Goal: Task Accomplishment & Management: Manage account settings

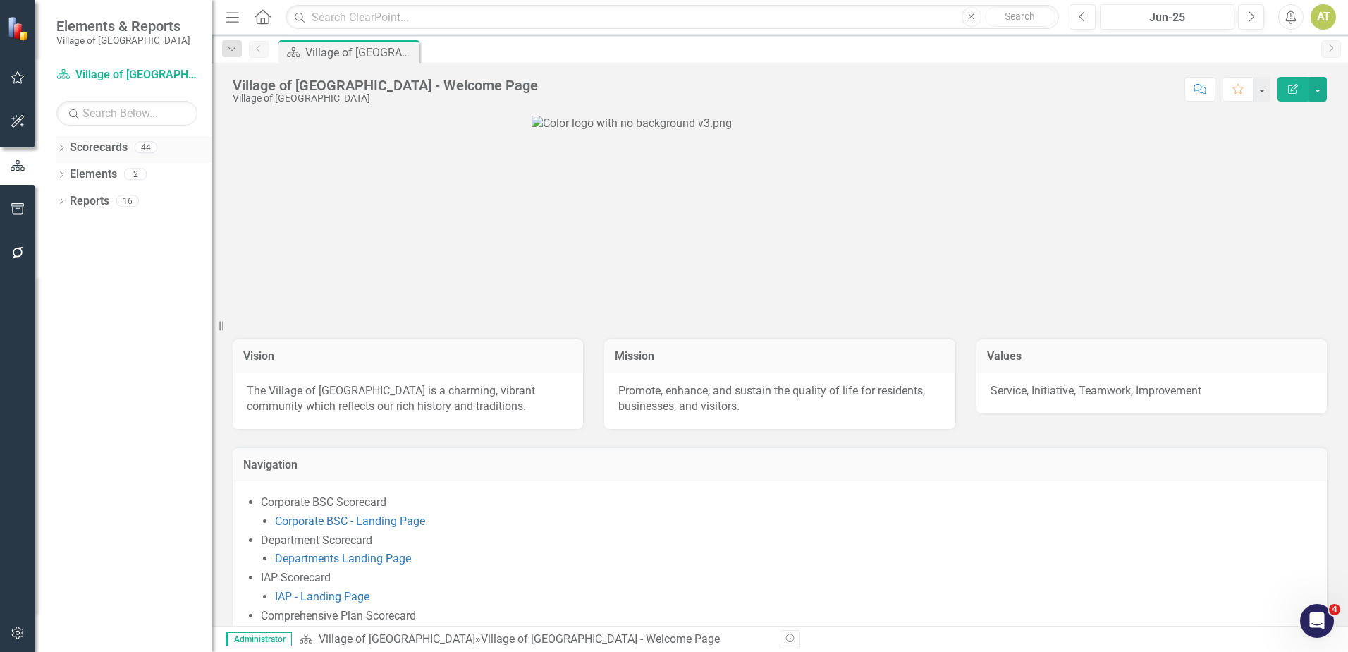
click at [60, 147] on icon "Dropdown" at bounding box center [61, 149] width 10 height 8
click at [100, 200] on link "Village of [GEOGRAPHIC_DATA] FY26" at bounding box center [145, 201] width 134 height 16
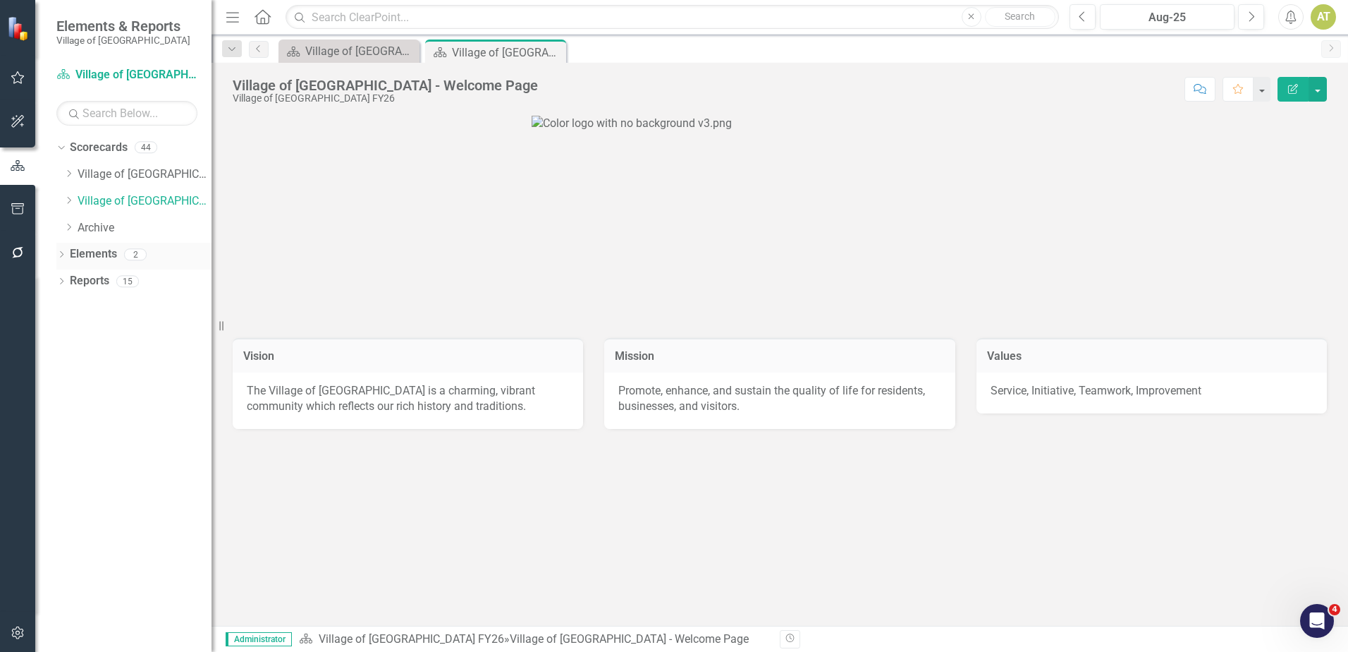
click at [63, 251] on div "Dropdown" at bounding box center [61, 256] width 10 height 12
click at [68, 202] on icon "Dropdown" at bounding box center [68, 200] width 11 height 8
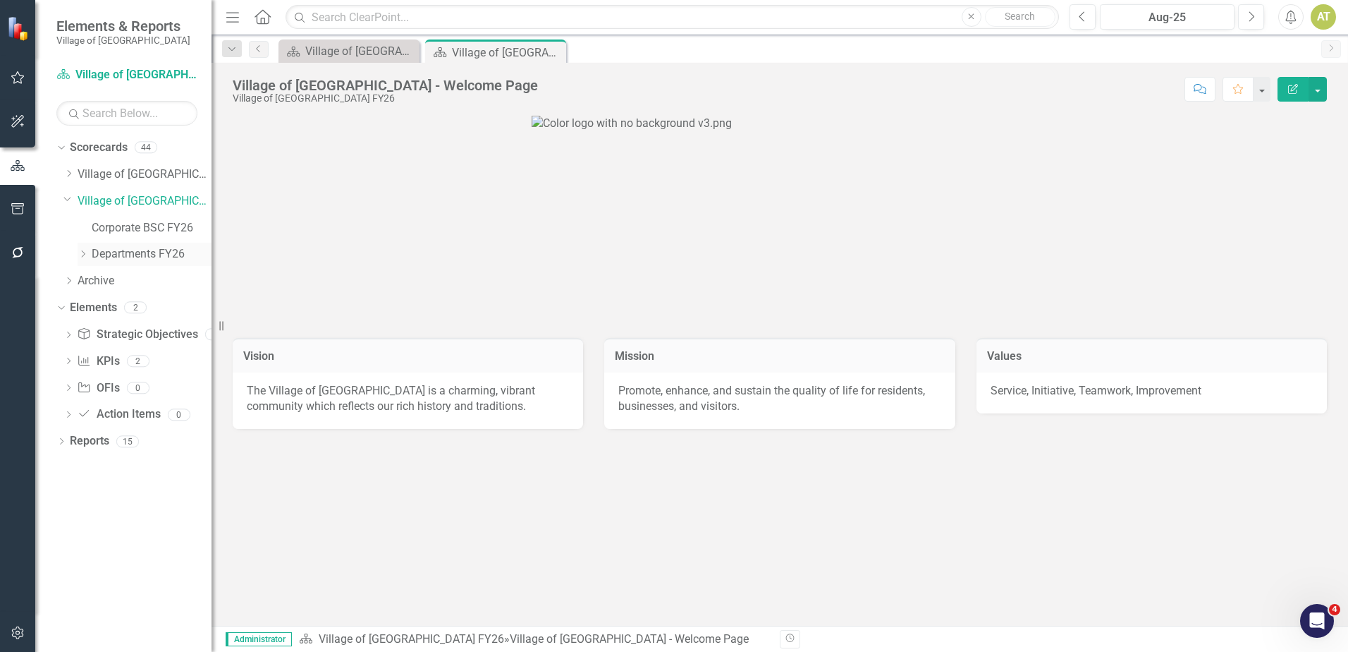
click at [84, 255] on icon at bounding box center [84, 253] width 4 height 7
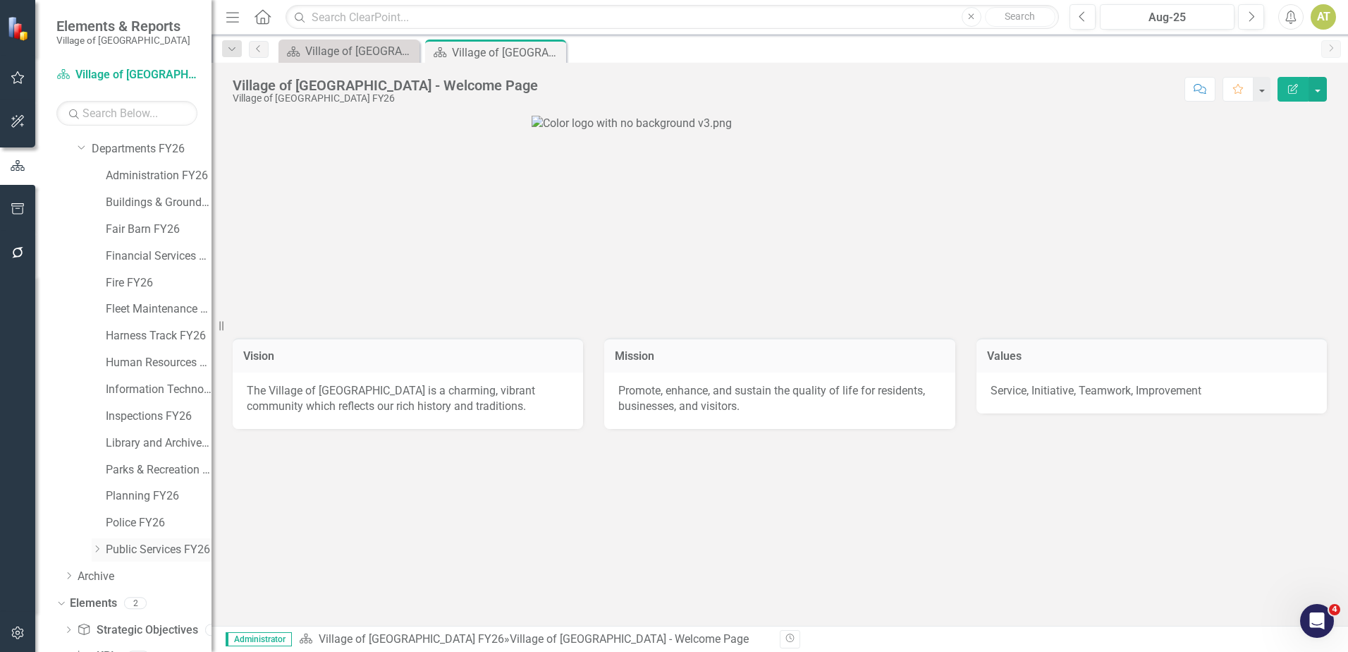
scroll to position [205, 0]
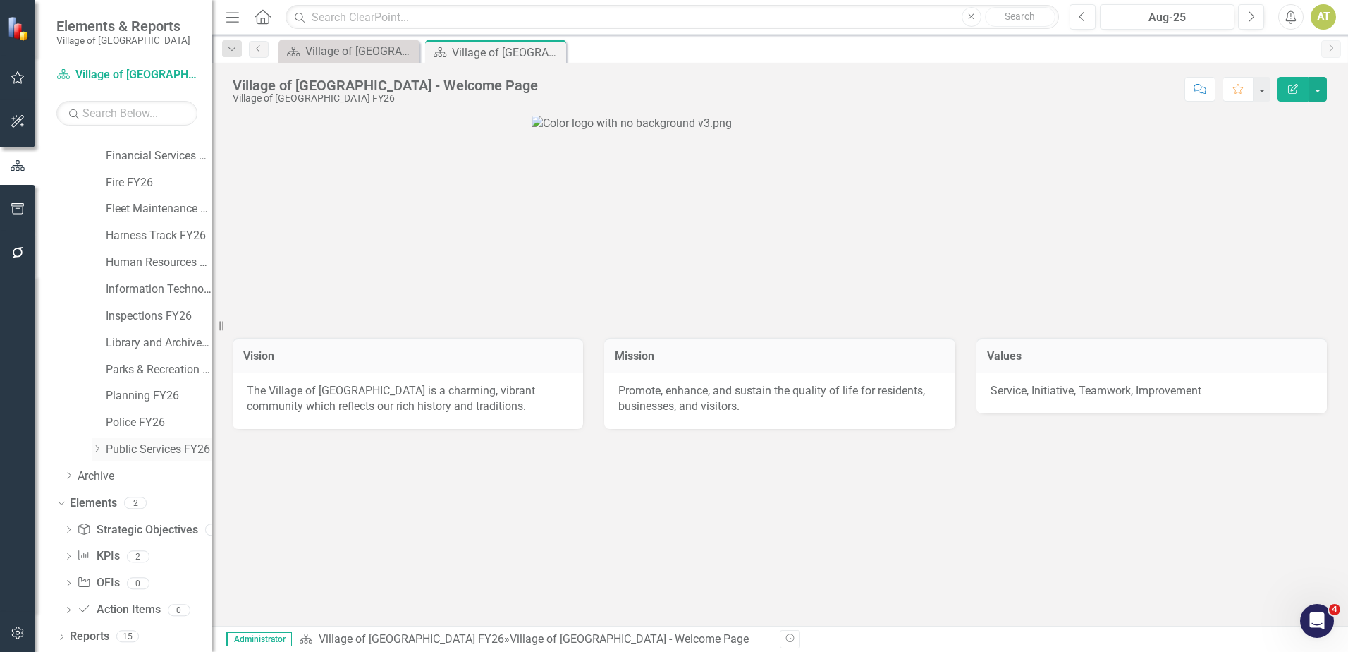
click at [100, 451] on icon "Dropdown" at bounding box center [97, 448] width 11 height 8
click at [140, 477] on link "Solid Waste FY26" at bounding box center [166, 476] width 92 height 16
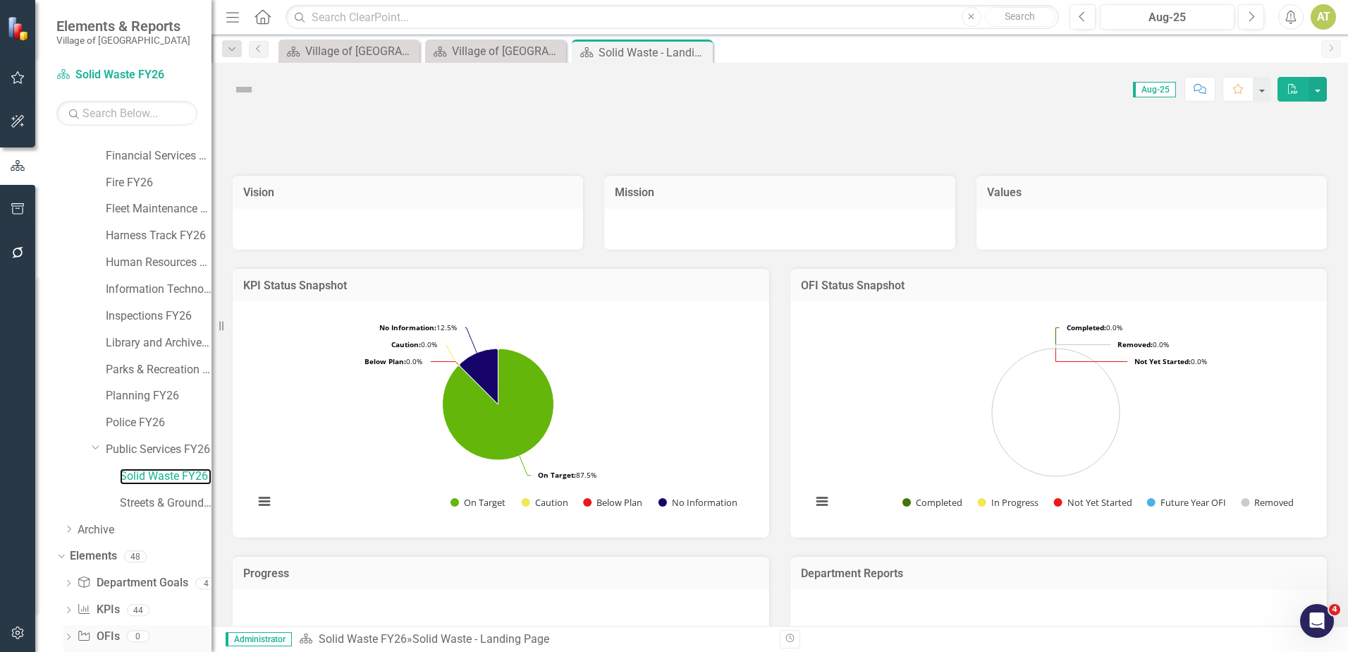
scroll to position [258, 0]
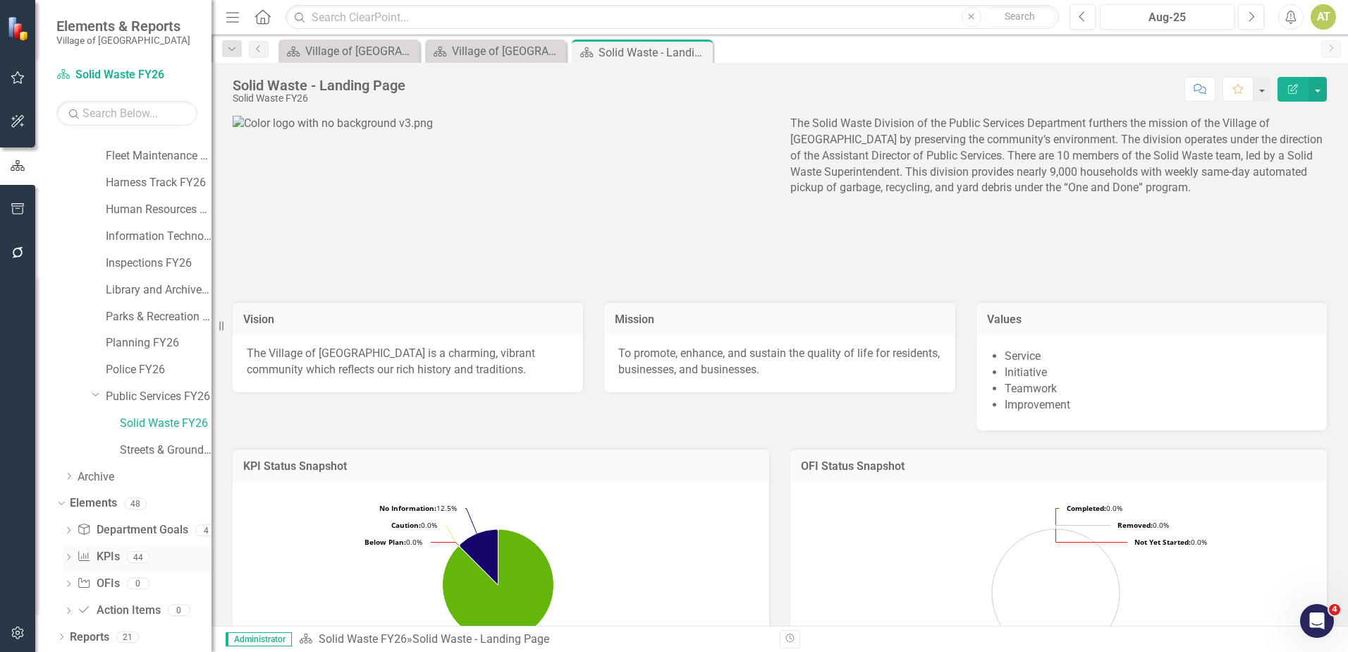
click at [107, 560] on link "KPI KPIs" at bounding box center [98, 557] width 42 height 16
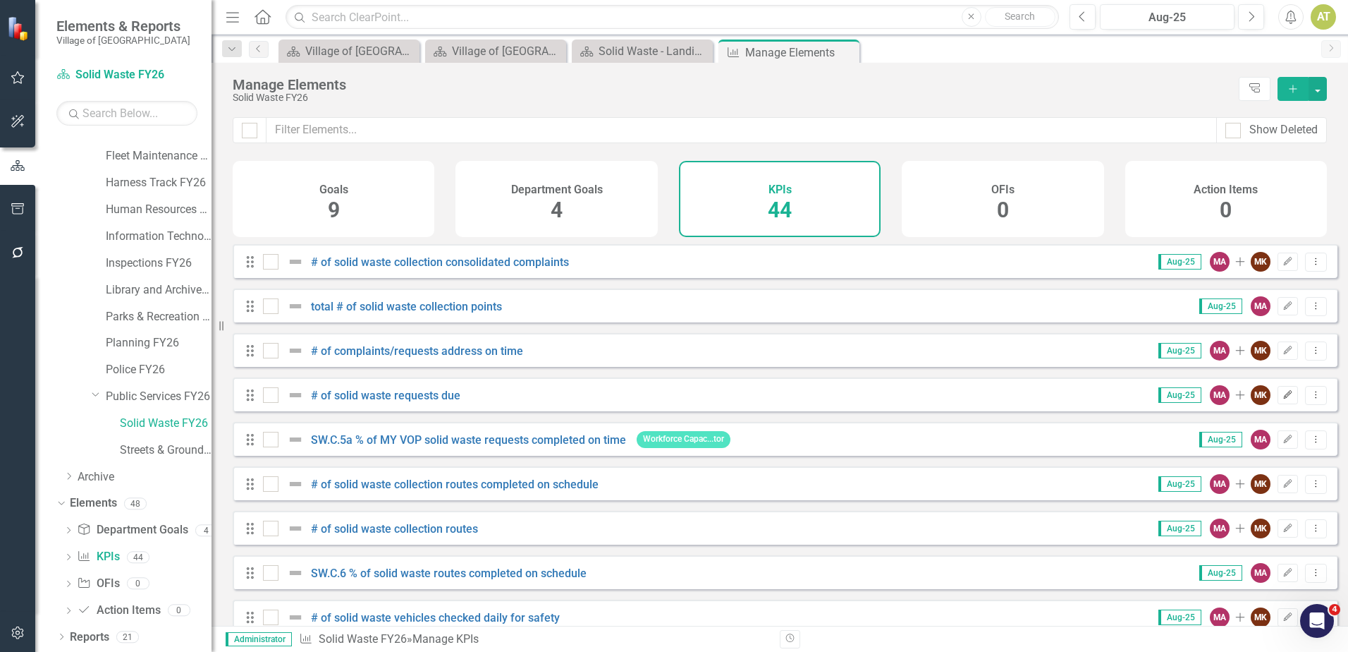
click at [1283, 399] on icon "Edit" at bounding box center [1288, 395] width 11 height 8
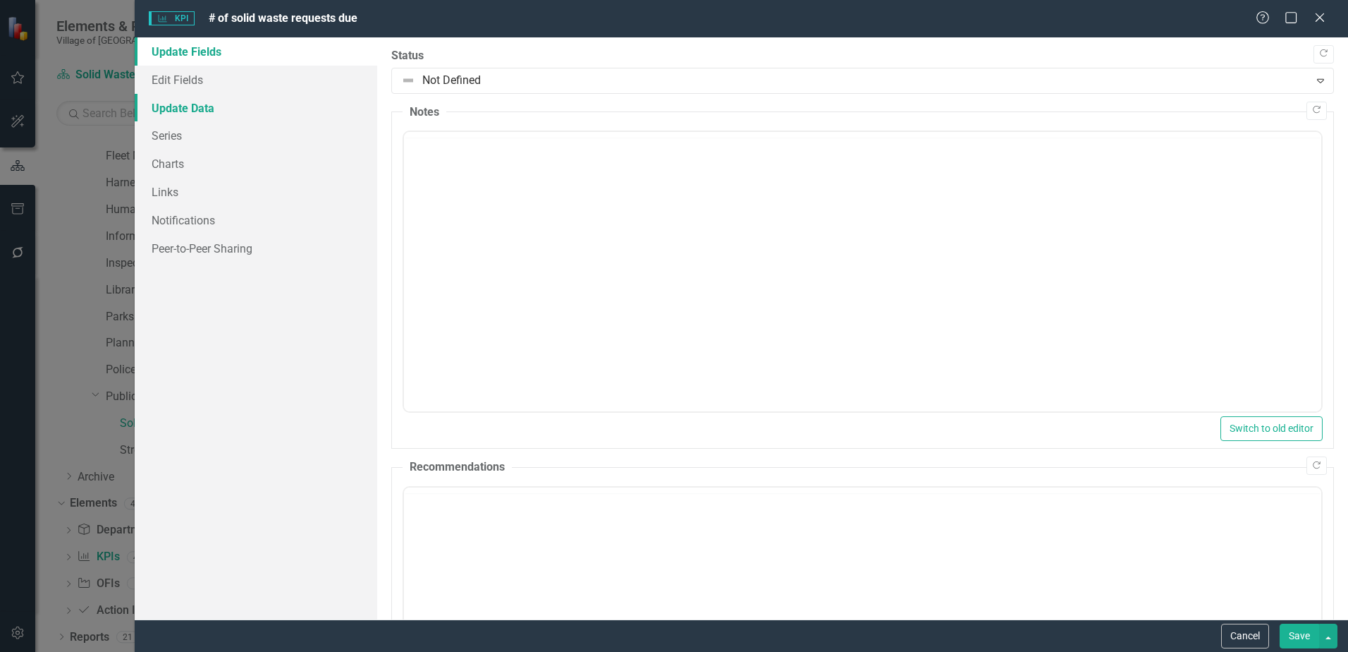
click at [240, 116] on link "Update Data" at bounding box center [256, 108] width 243 height 28
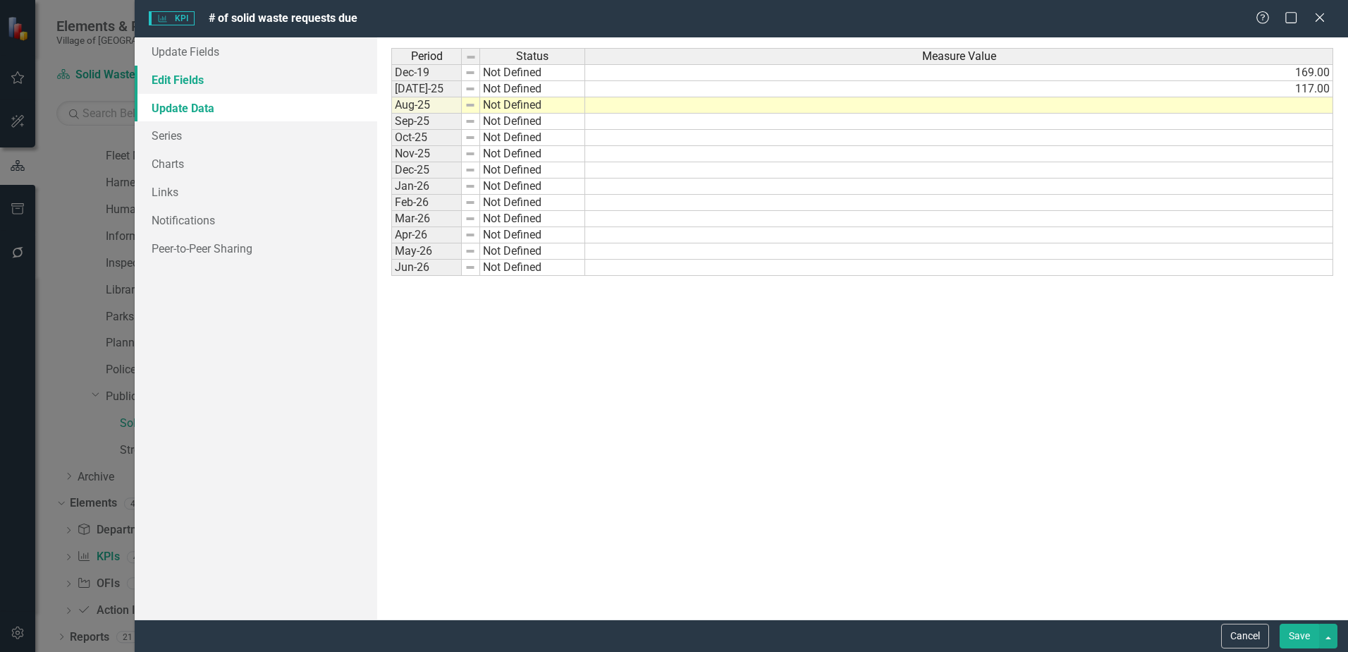
click at [222, 73] on link "Edit Fields" at bounding box center [256, 80] width 243 height 28
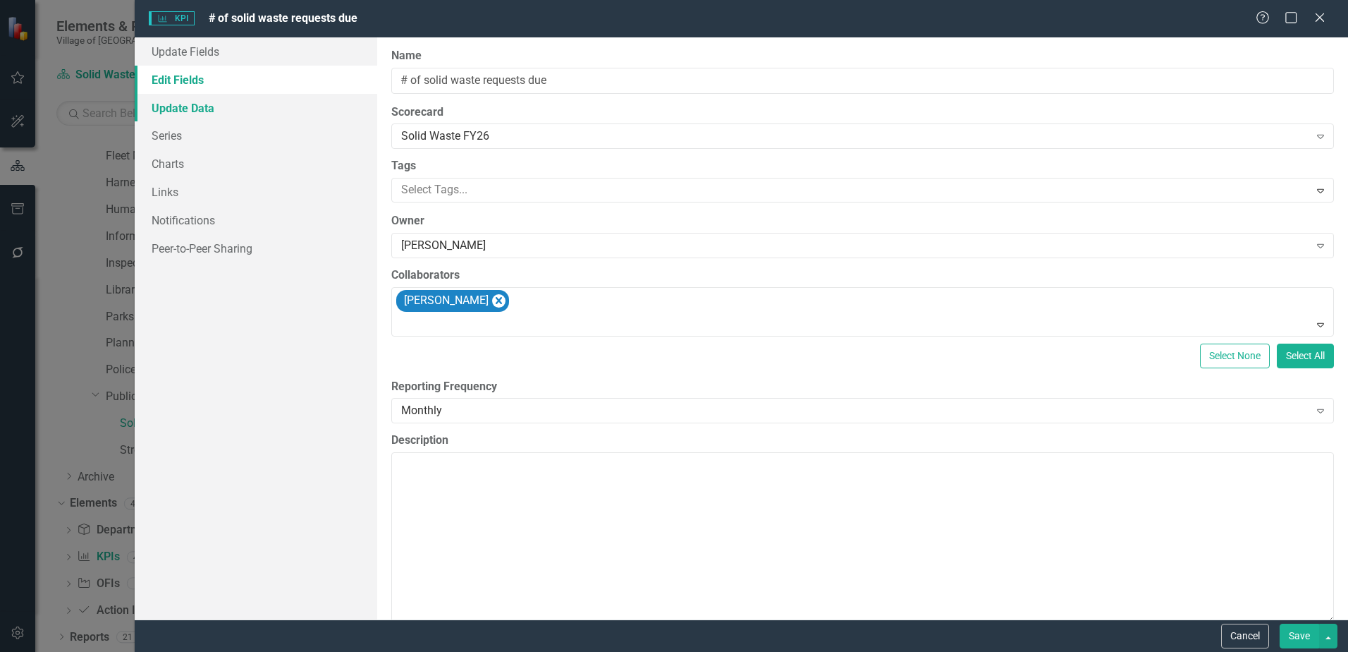
click at [207, 103] on link "Update Data" at bounding box center [256, 108] width 243 height 28
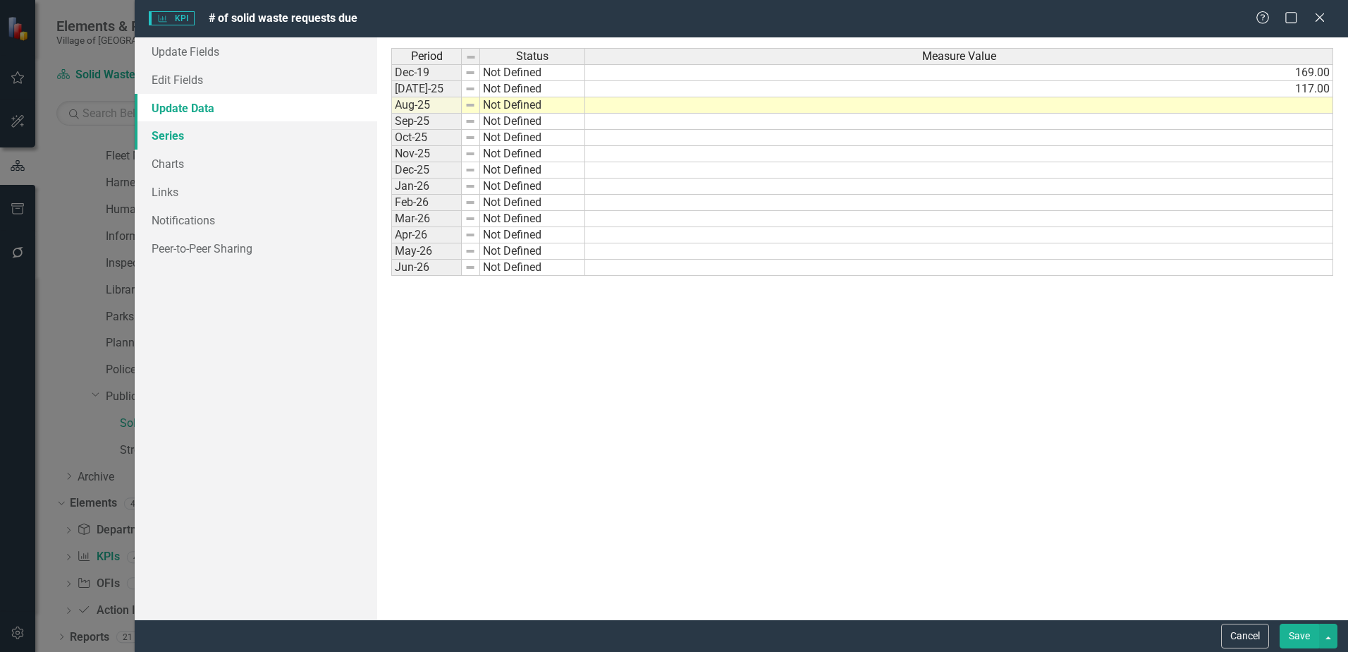
click at [197, 135] on link "Series" at bounding box center [256, 135] width 243 height 28
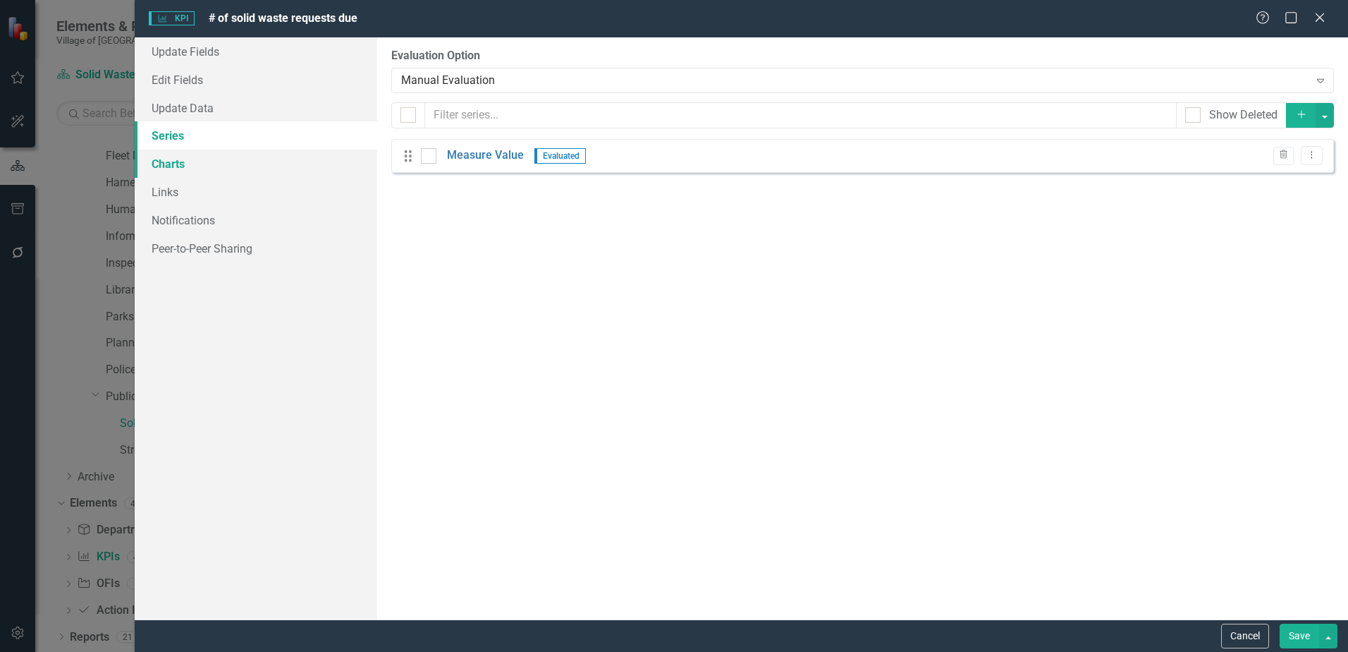
click at [200, 166] on link "Charts" at bounding box center [256, 163] width 243 height 28
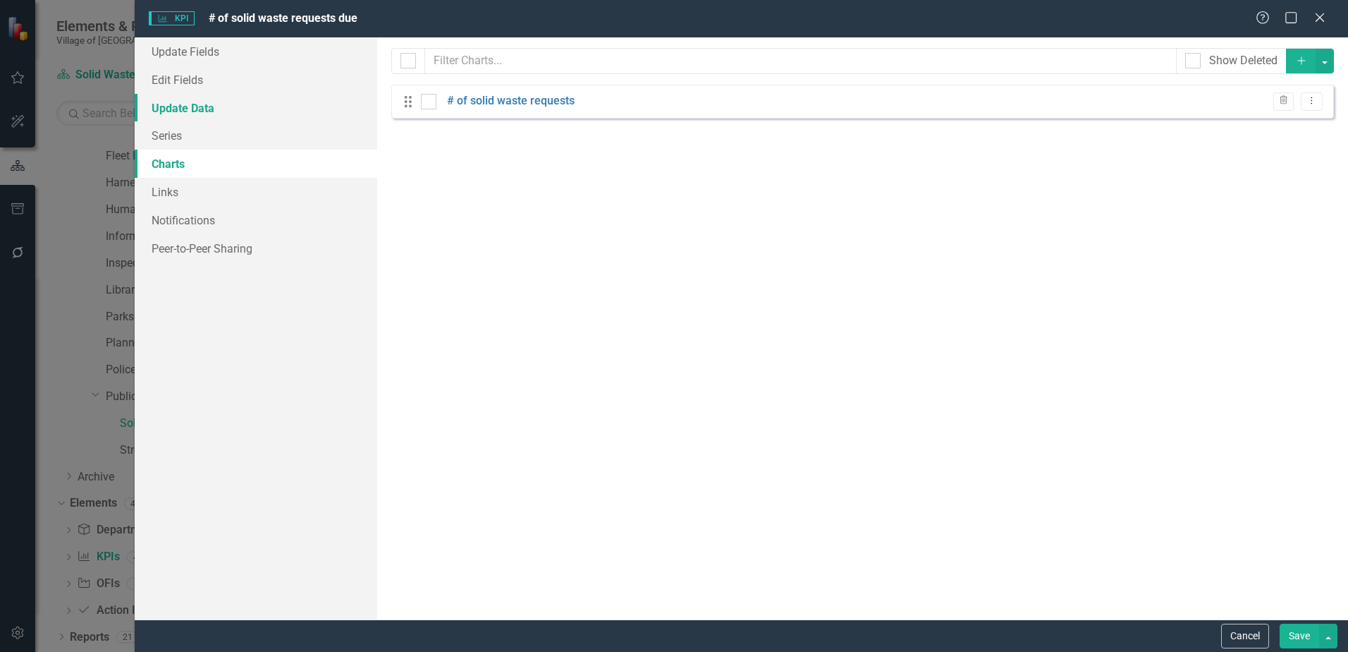
click at [197, 102] on link "Update Data" at bounding box center [256, 108] width 243 height 28
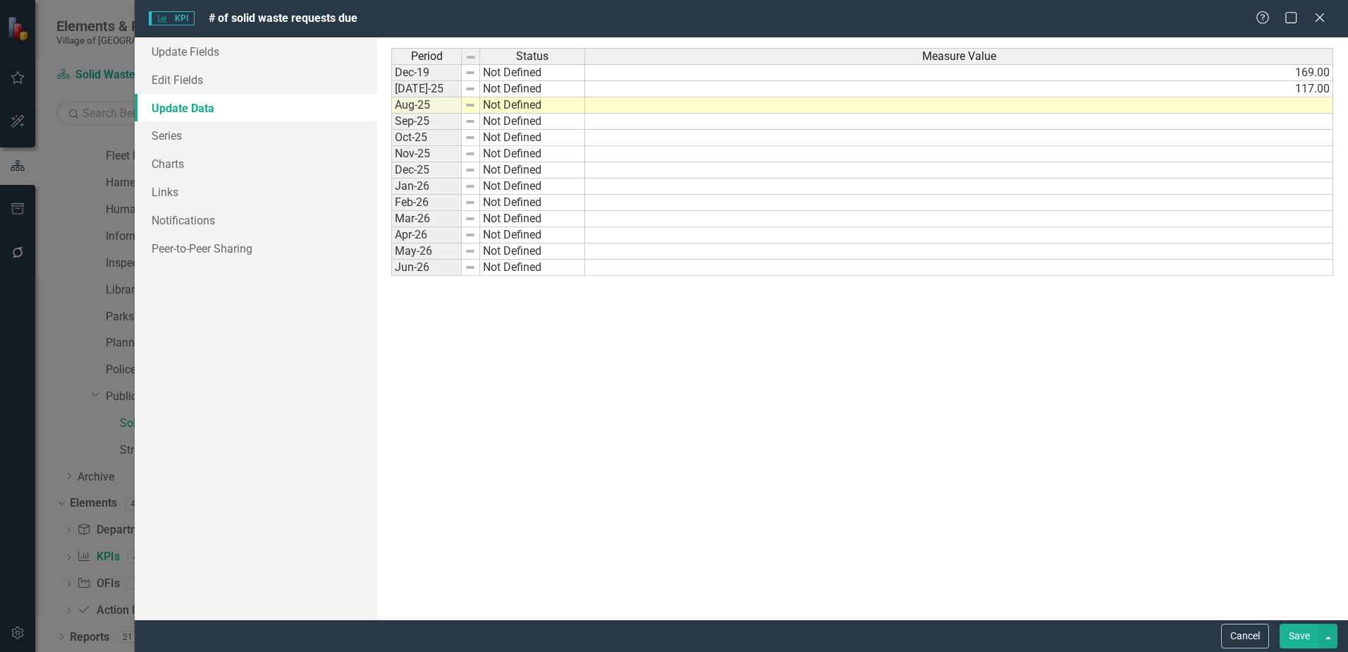
click at [213, 97] on link "Update Data" at bounding box center [256, 108] width 243 height 28
click at [207, 71] on link "Edit Fields" at bounding box center [256, 80] width 243 height 28
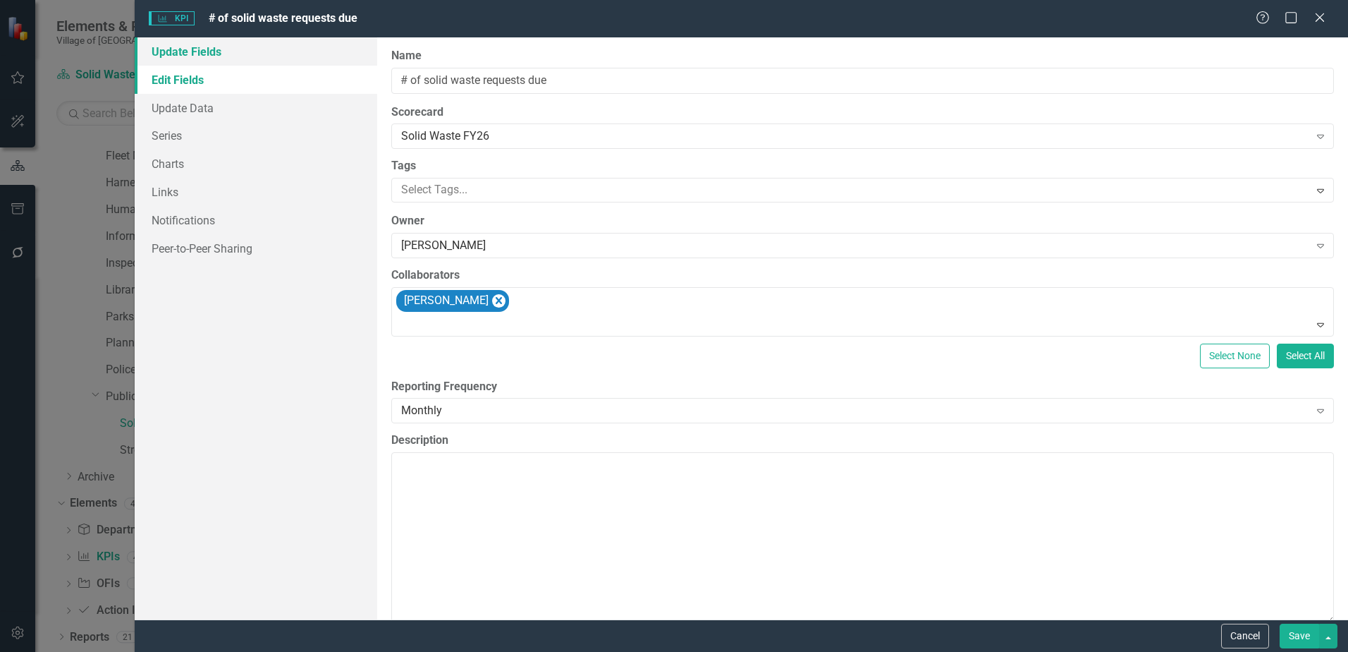
click at [222, 49] on link "Update Fields" at bounding box center [256, 51] width 243 height 28
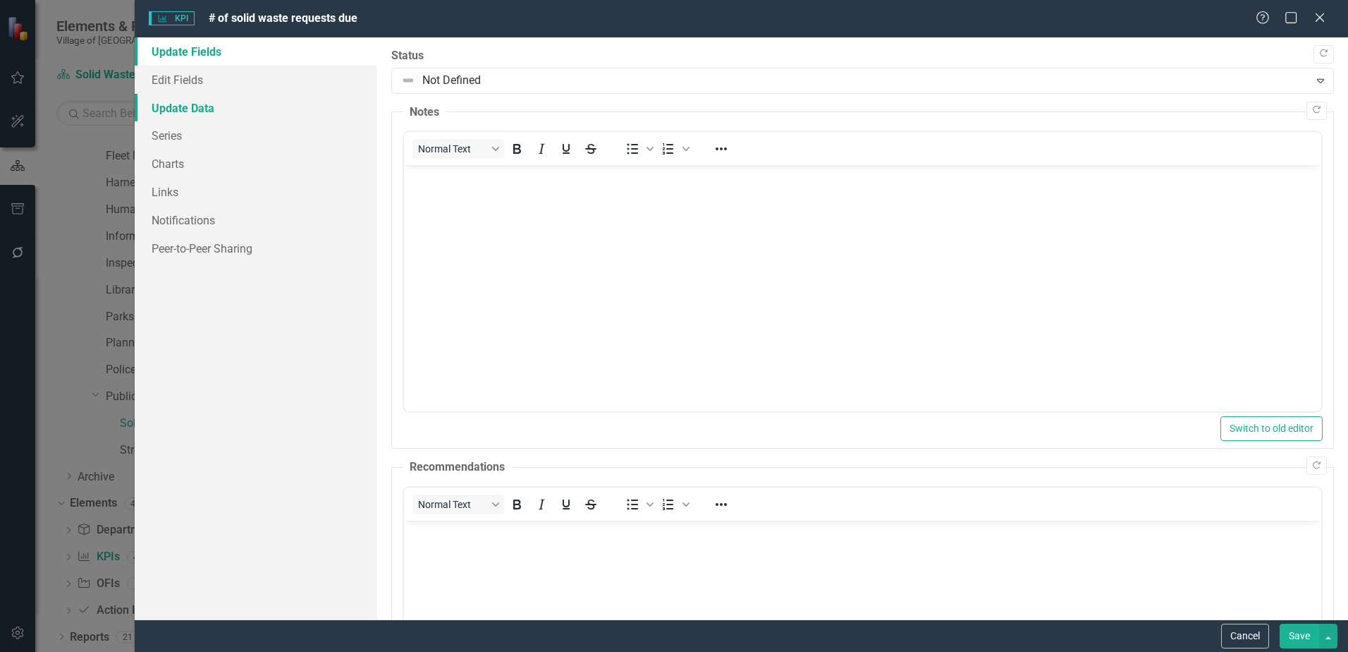
click at [227, 99] on link "Update Data" at bounding box center [256, 108] width 243 height 28
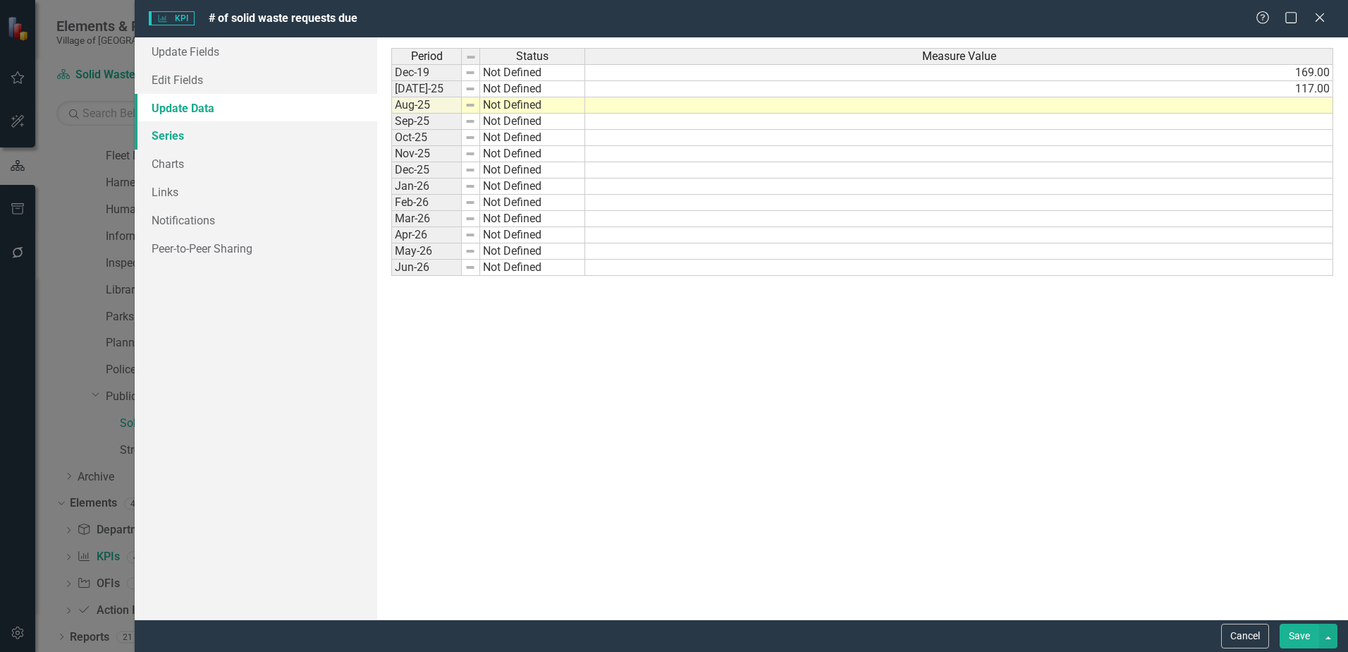
click at [199, 138] on link "Series" at bounding box center [256, 135] width 243 height 28
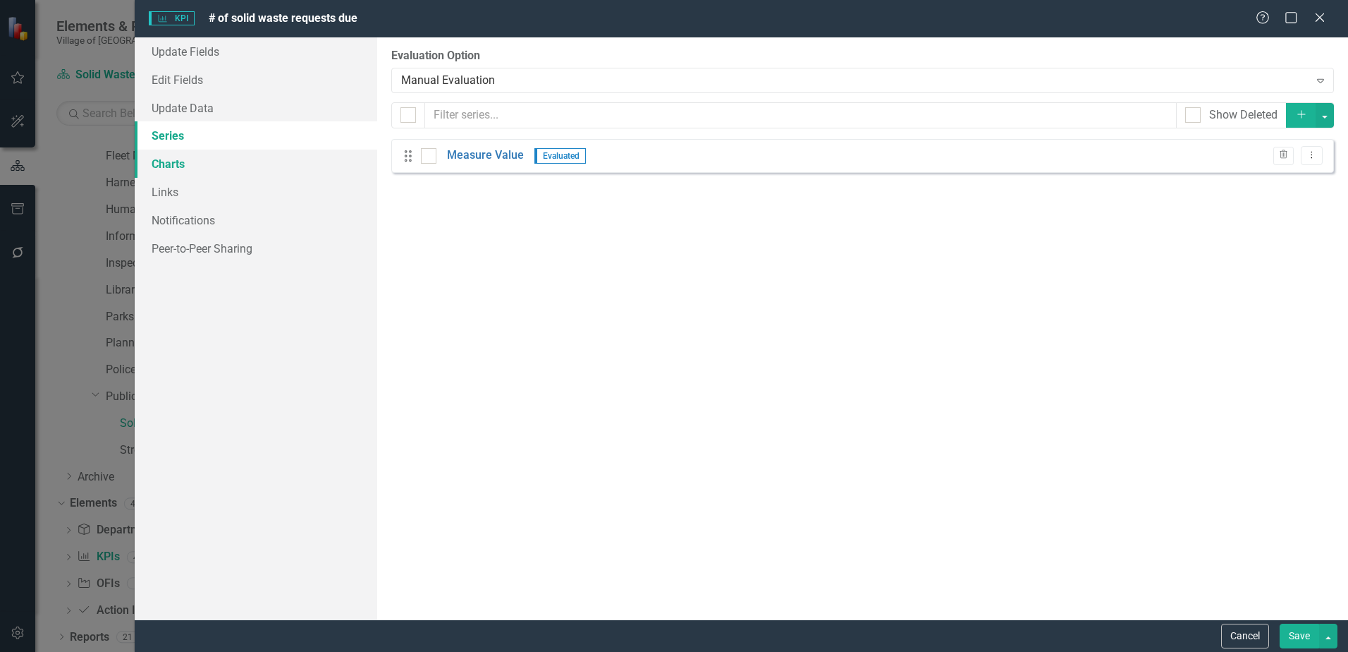
click at [199, 159] on link "Charts" at bounding box center [256, 163] width 243 height 28
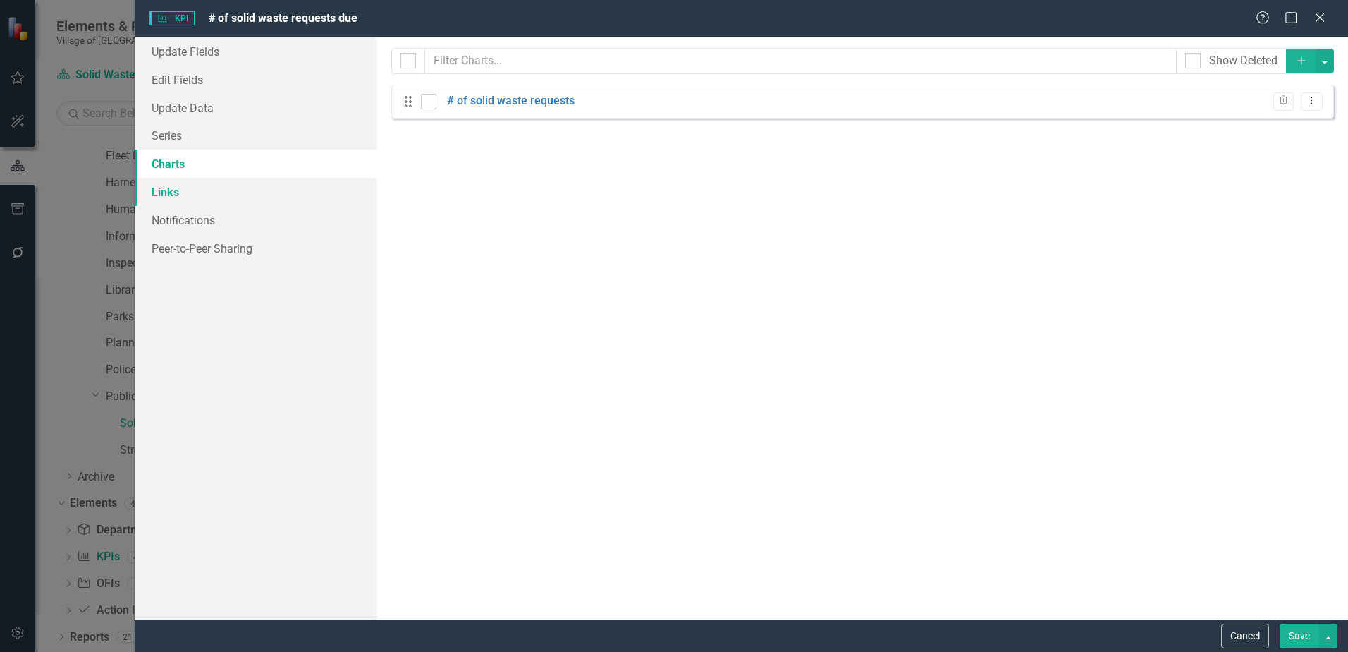
click at [198, 183] on link "Links" at bounding box center [256, 192] width 243 height 28
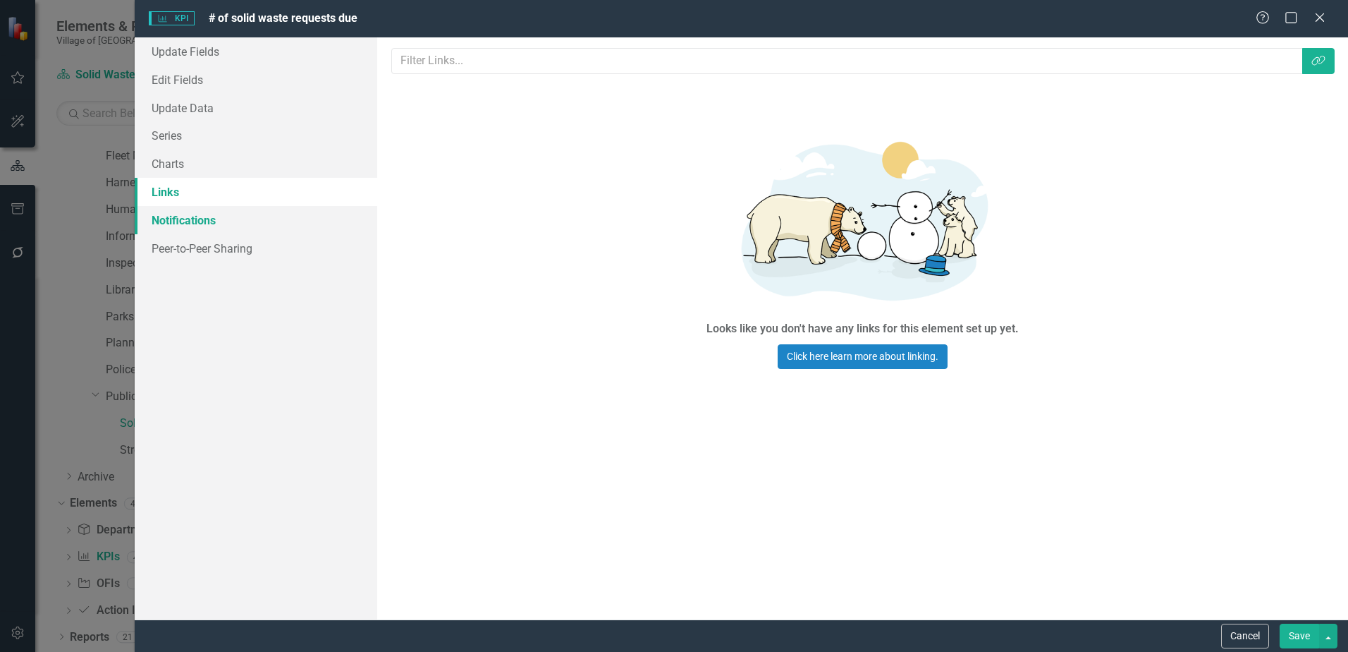
click at [204, 209] on link "Notifications" at bounding box center [256, 220] width 243 height 28
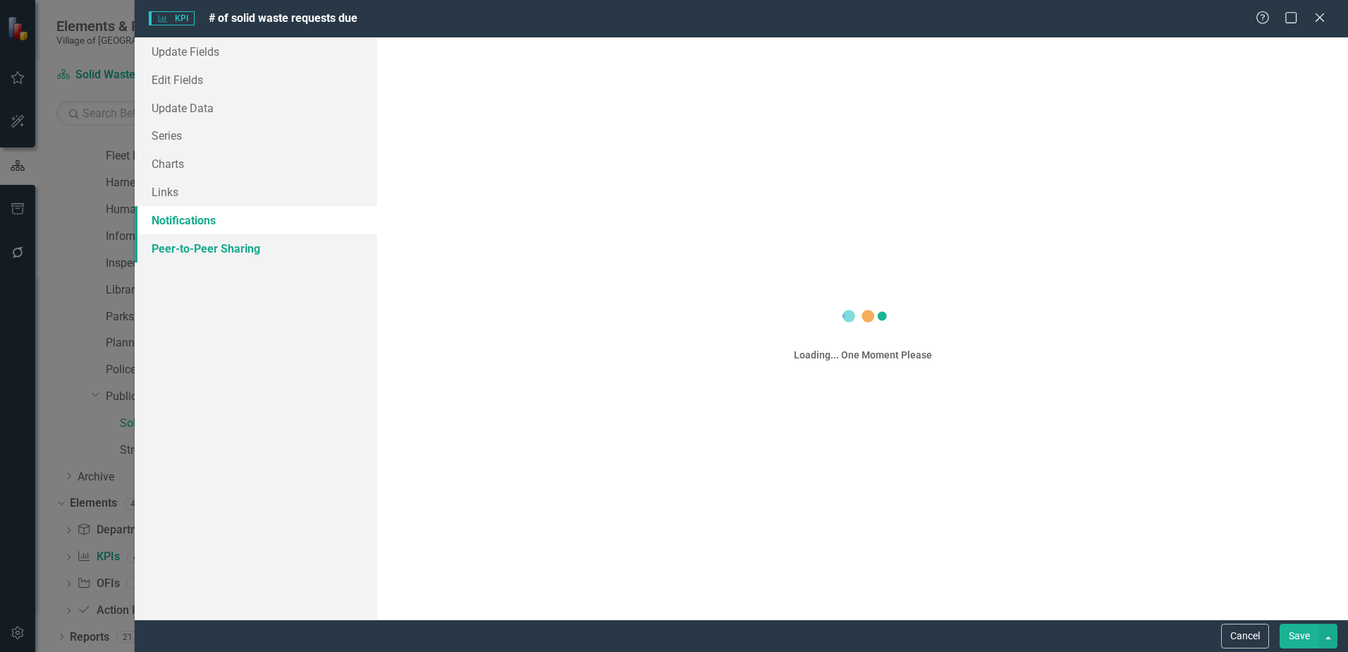
click at [208, 234] on link "Peer-to-Peer Sharing" at bounding box center [256, 248] width 243 height 28
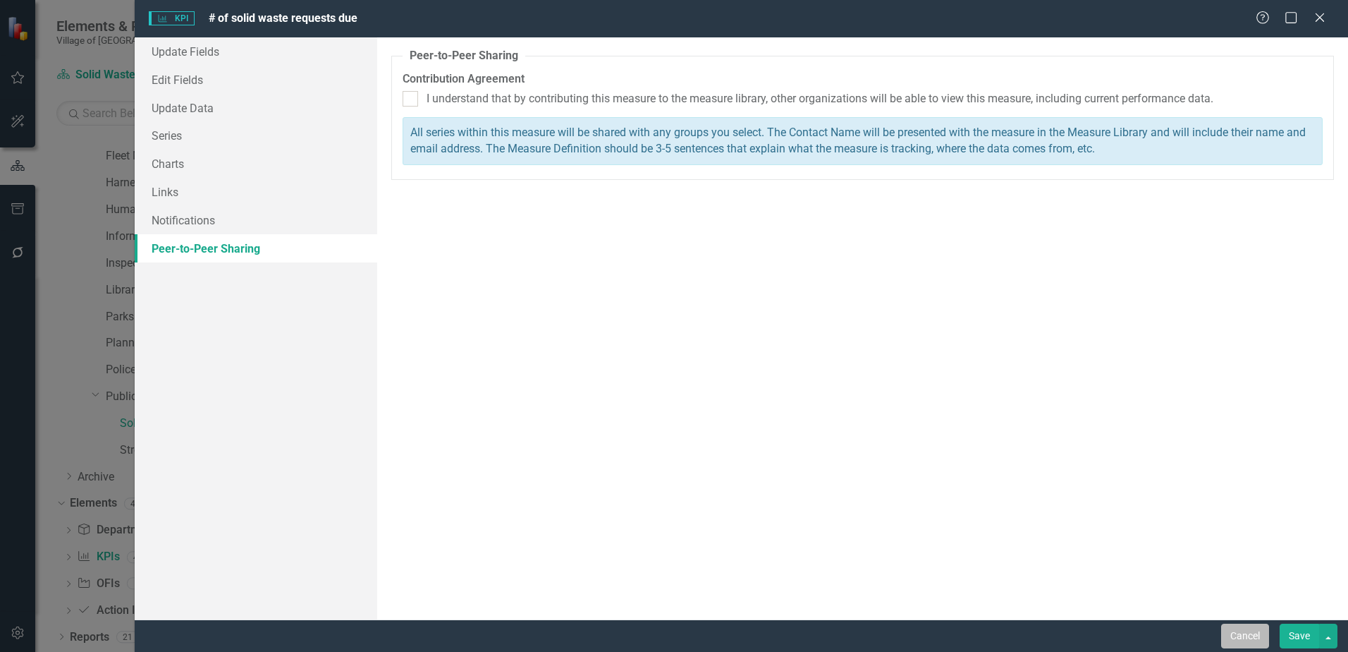
click at [1256, 636] on button "Cancel" at bounding box center [1245, 635] width 48 height 25
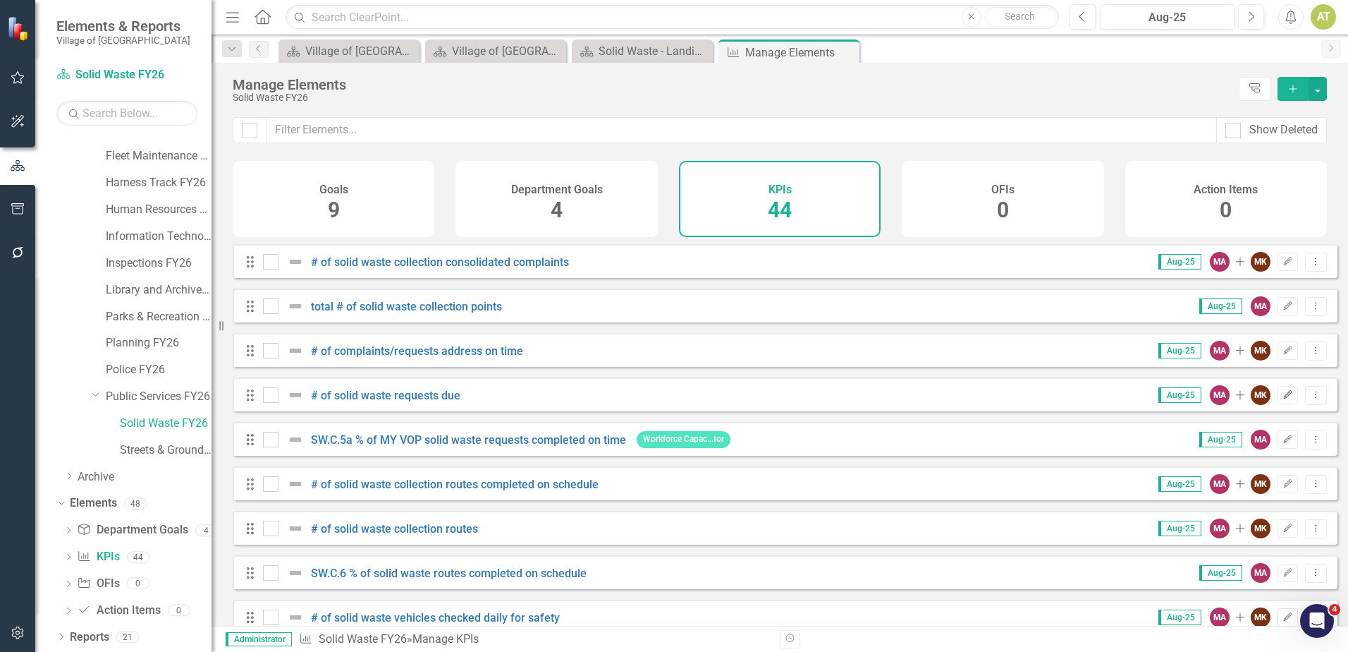
click at [1283, 399] on icon "Edit" at bounding box center [1288, 395] width 11 height 8
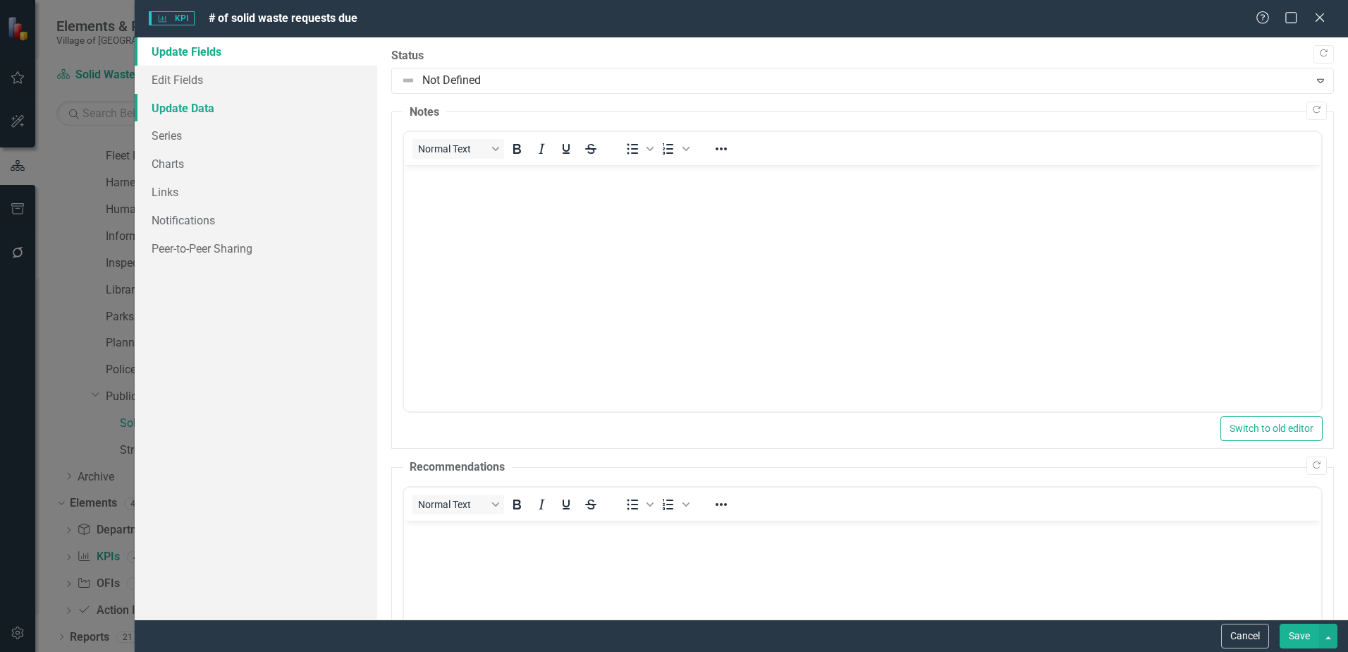
click at [234, 101] on link "Update Data" at bounding box center [256, 108] width 243 height 28
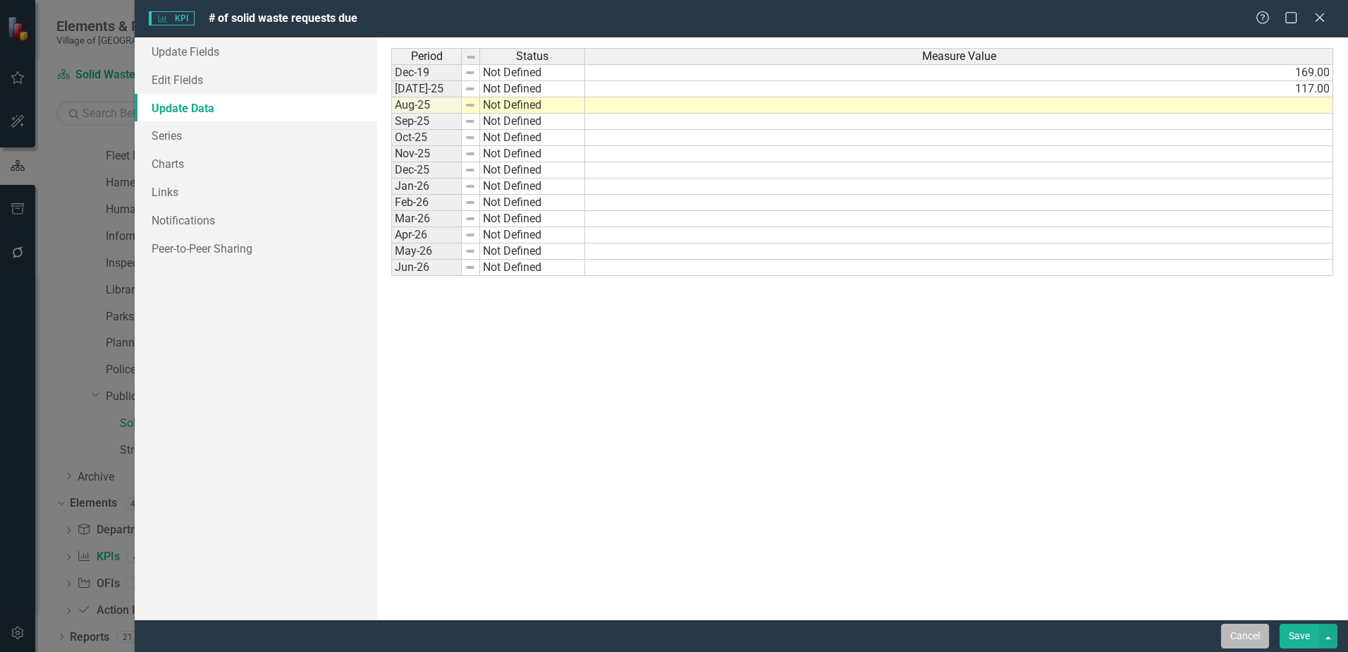
click at [1245, 640] on button "Cancel" at bounding box center [1245, 635] width 48 height 25
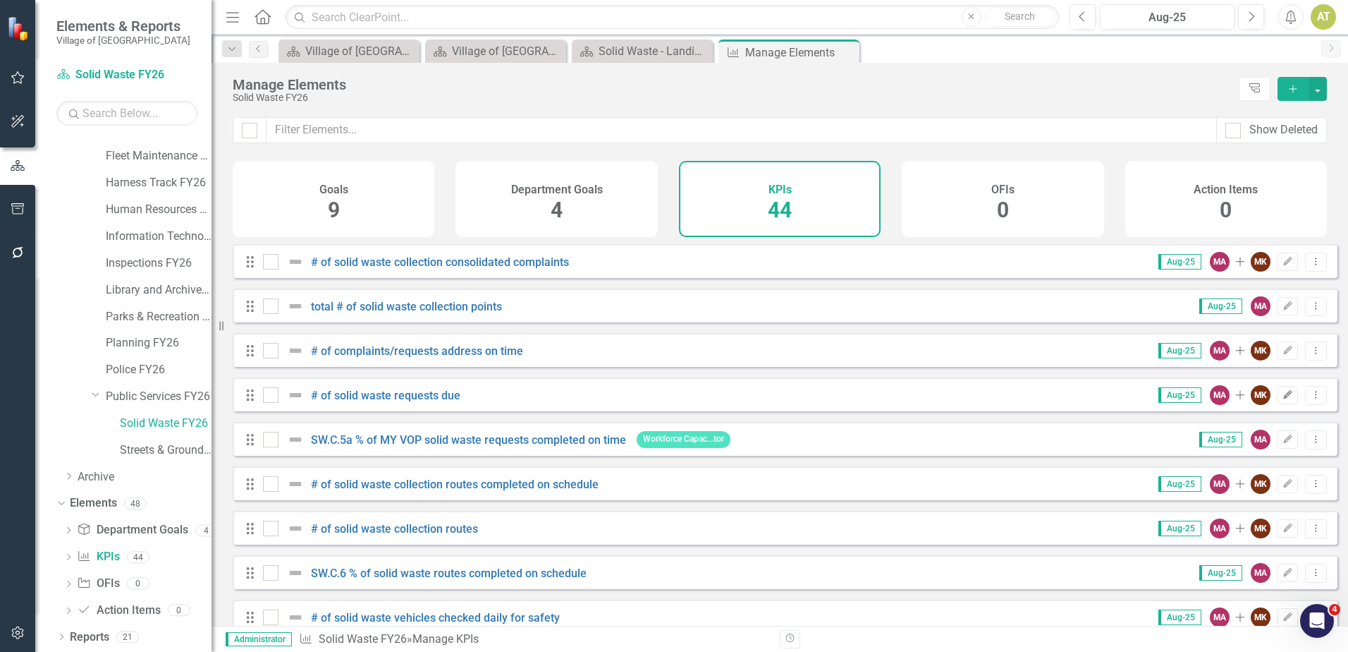
click at [1278, 404] on button "Edit" at bounding box center [1288, 395] width 20 height 18
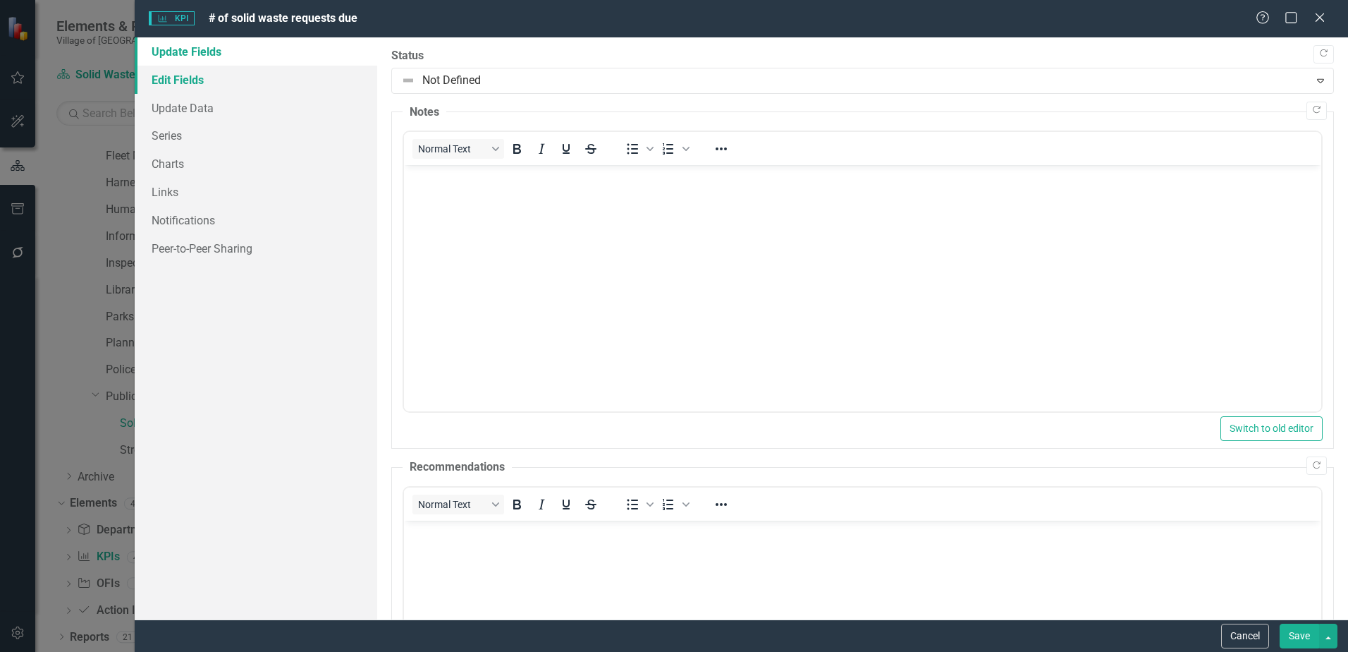
click at [231, 80] on link "Edit Fields" at bounding box center [256, 80] width 243 height 28
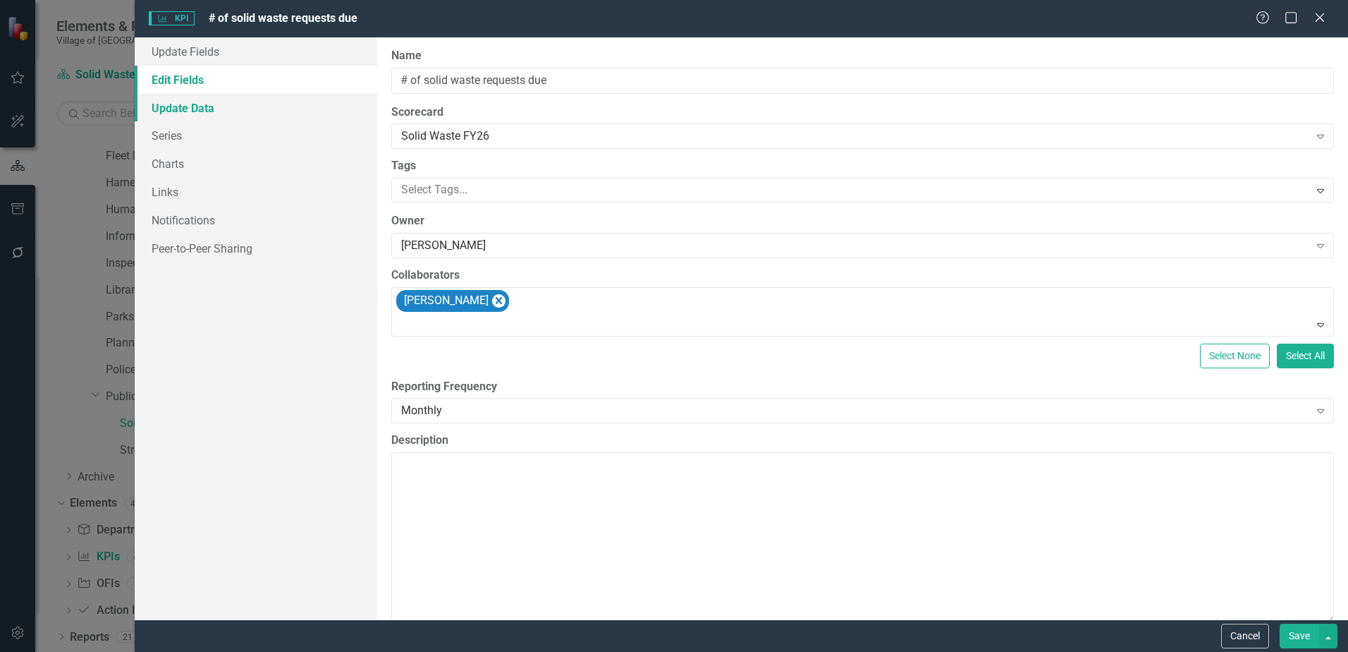
click at [224, 102] on link "Update Data" at bounding box center [256, 108] width 243 height 28
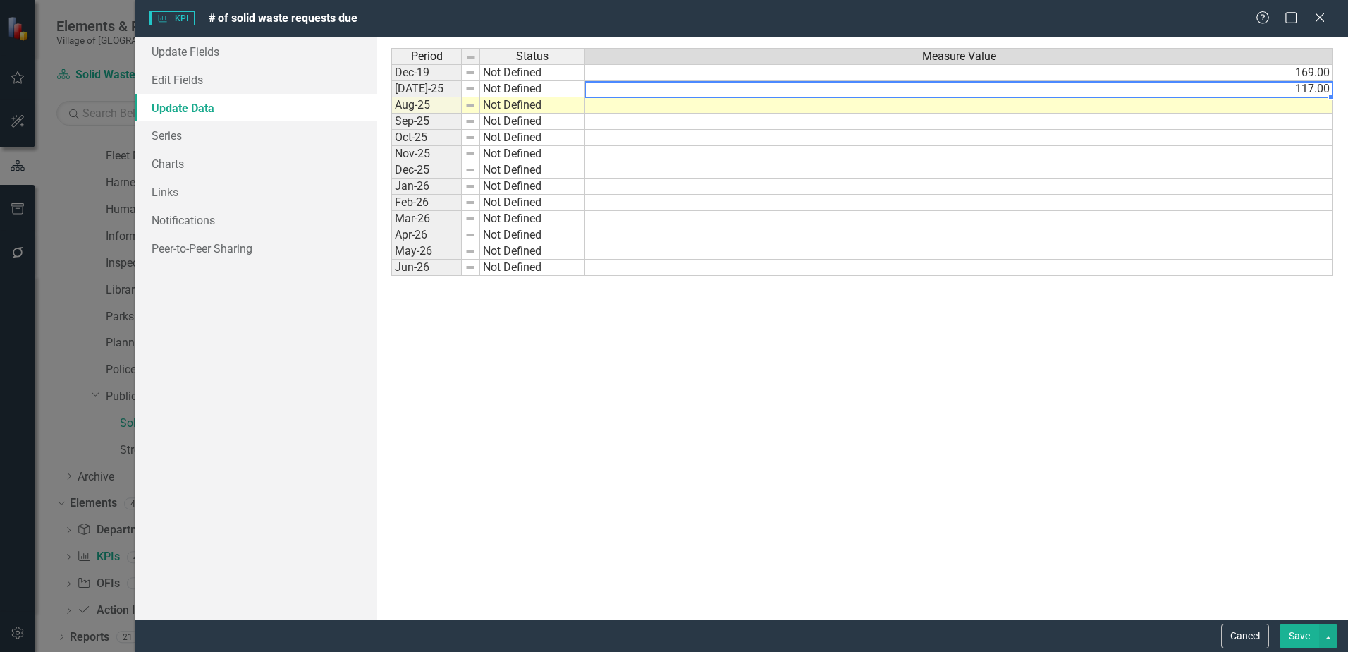
click at [1279, 83] on td "117.00" at bounding box center [959, 89] width 748 height 16
click at [1259, 628] on button "Cancel" at bounding box center [1245, 635] width 48 height 25
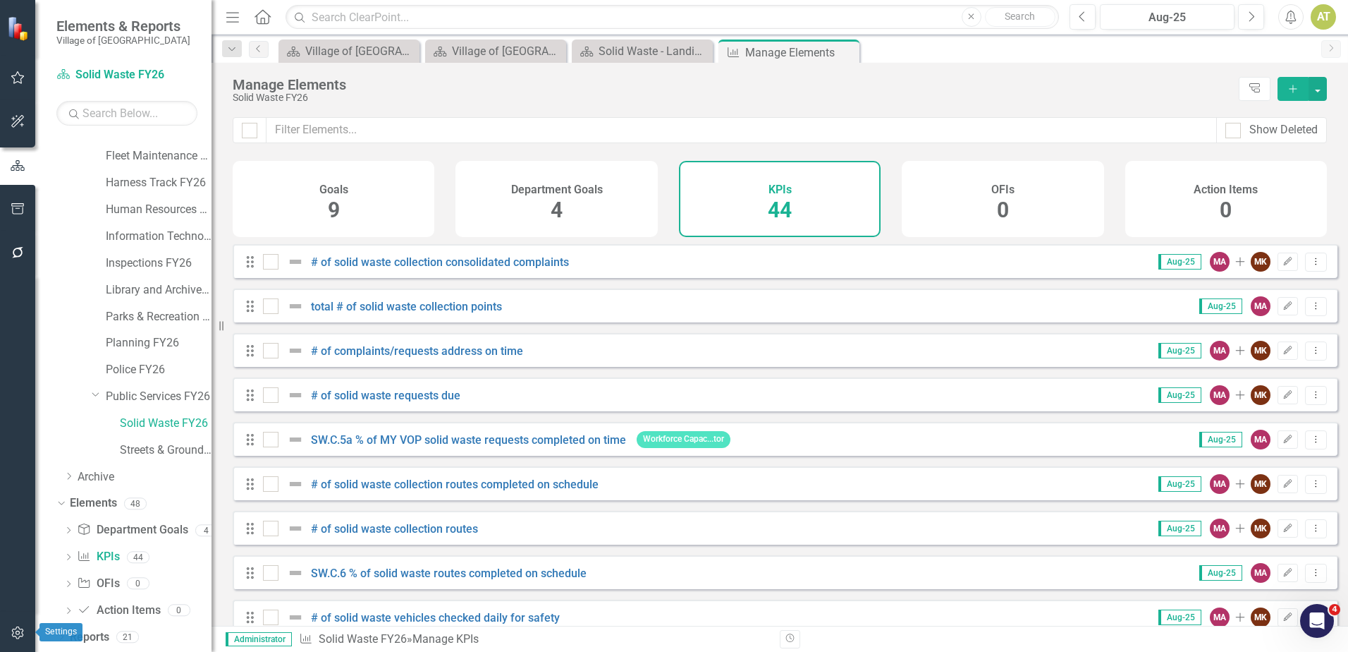
click at [11, 633] on icon "button" at bounding box center [18, 632] width 15 height 11
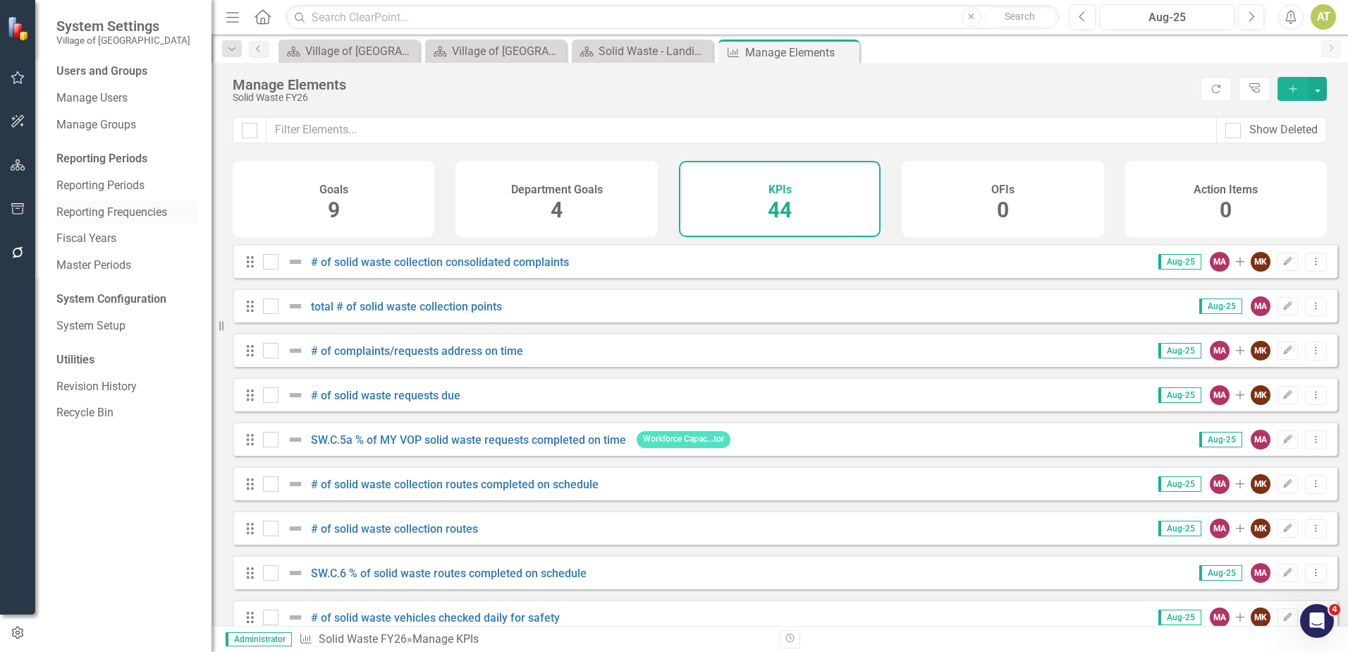
click at [109, 212] on link "Reporting Frequencies" at bounding box center [126, 212] width 141 height 16
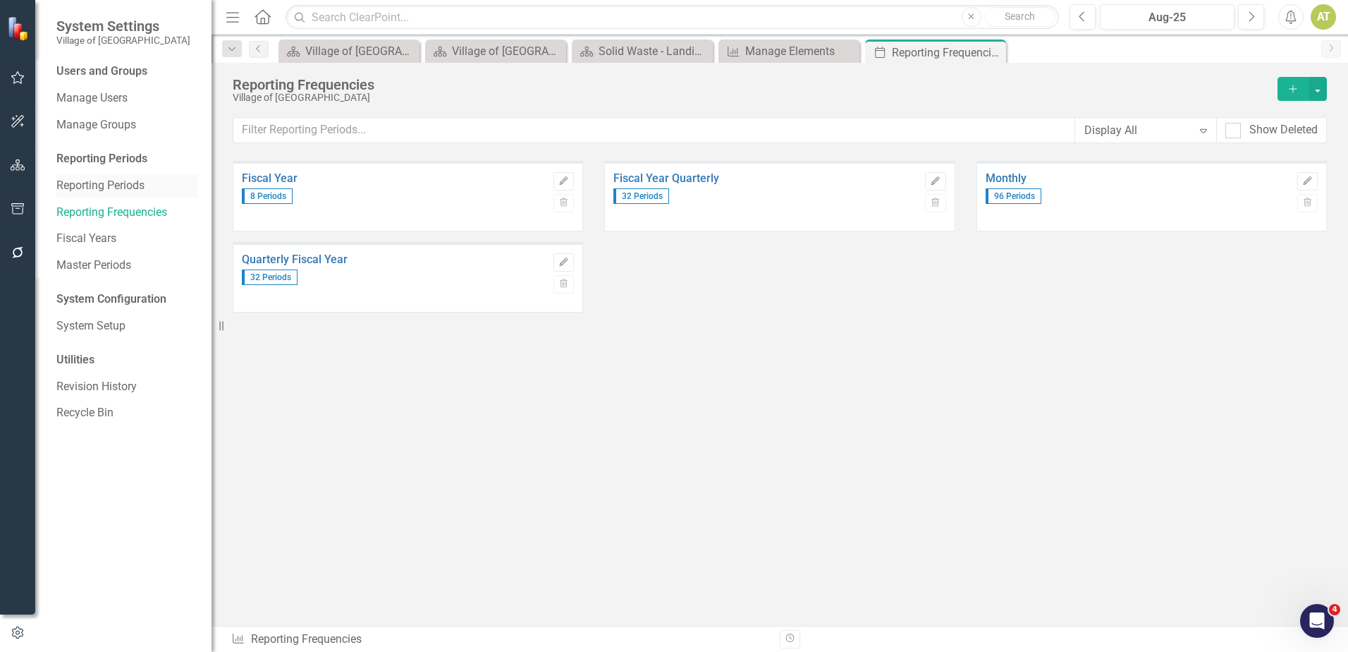
click at [111, 179] on link "Reporting Periods" at bounding box center [126, 186] width 141 height 16
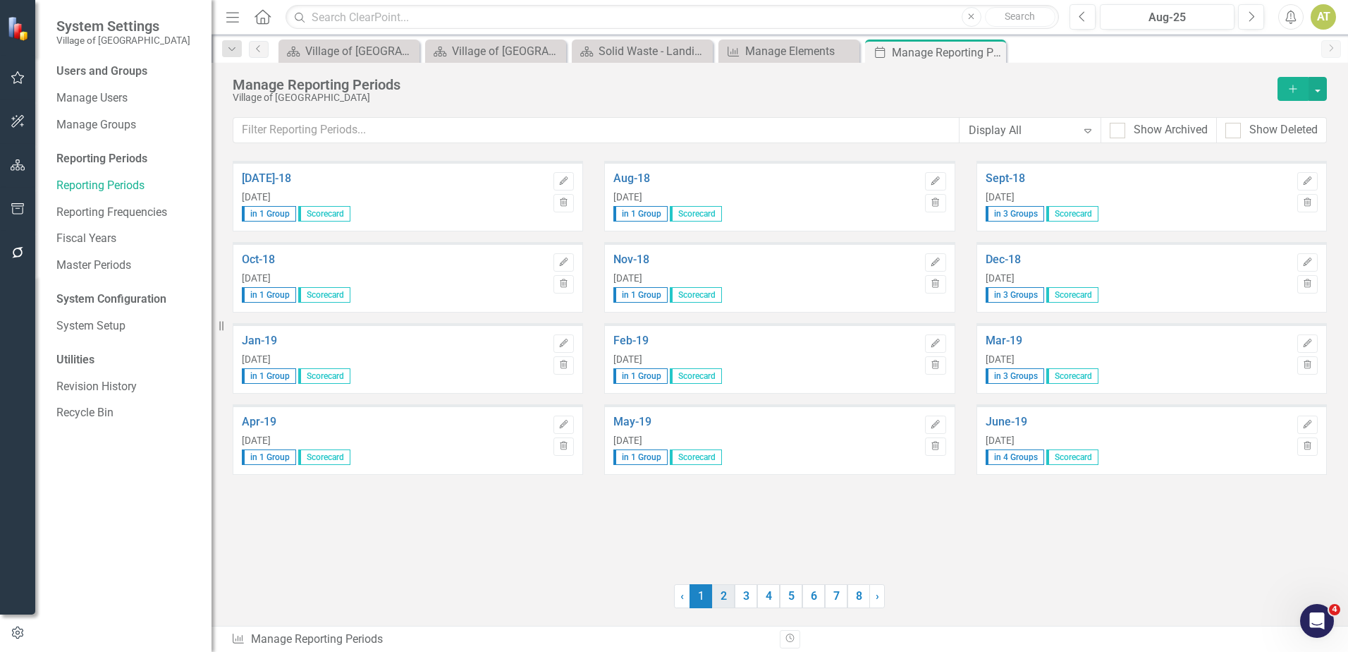
click at [730, 599] on link "2" at bounding box center [723, 596] width 23 height 24
click at [1305, 259] on icon "Edit" at bounding box center [1307, 262] width 11 height 8
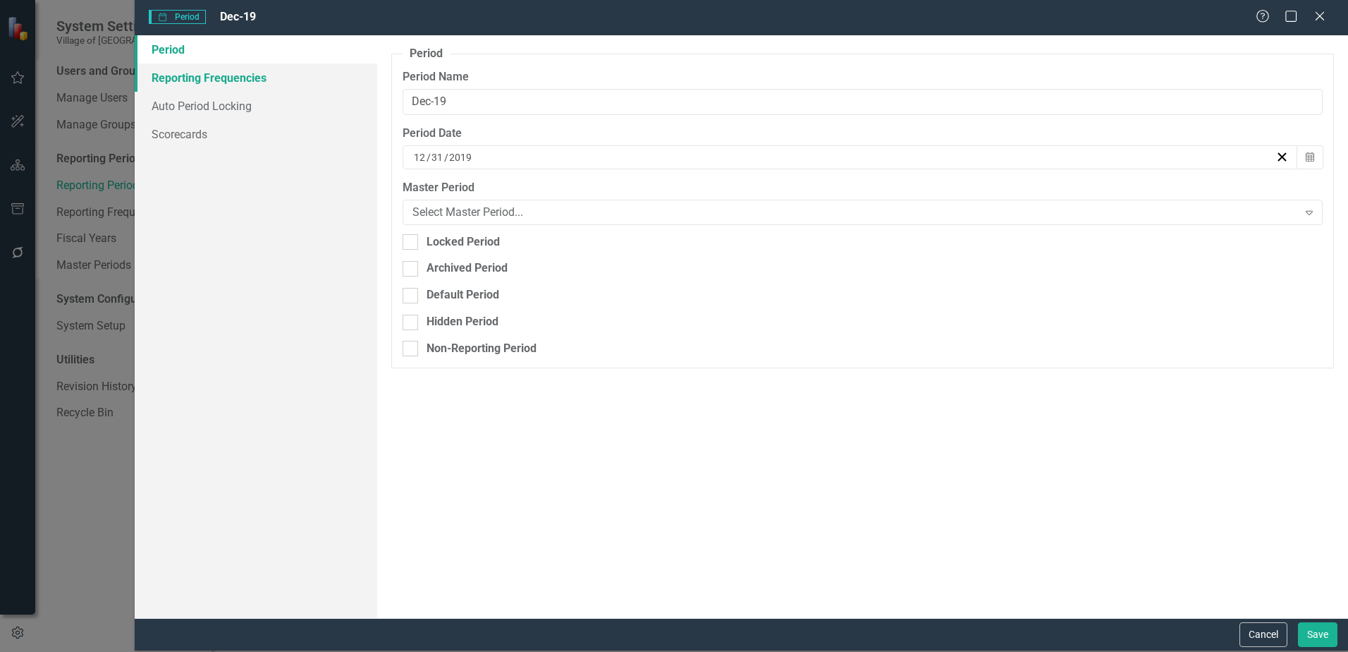
click at [208, 75] on link "Reporting Frequencies" at bounding box center [256, 77] width 243 height 28
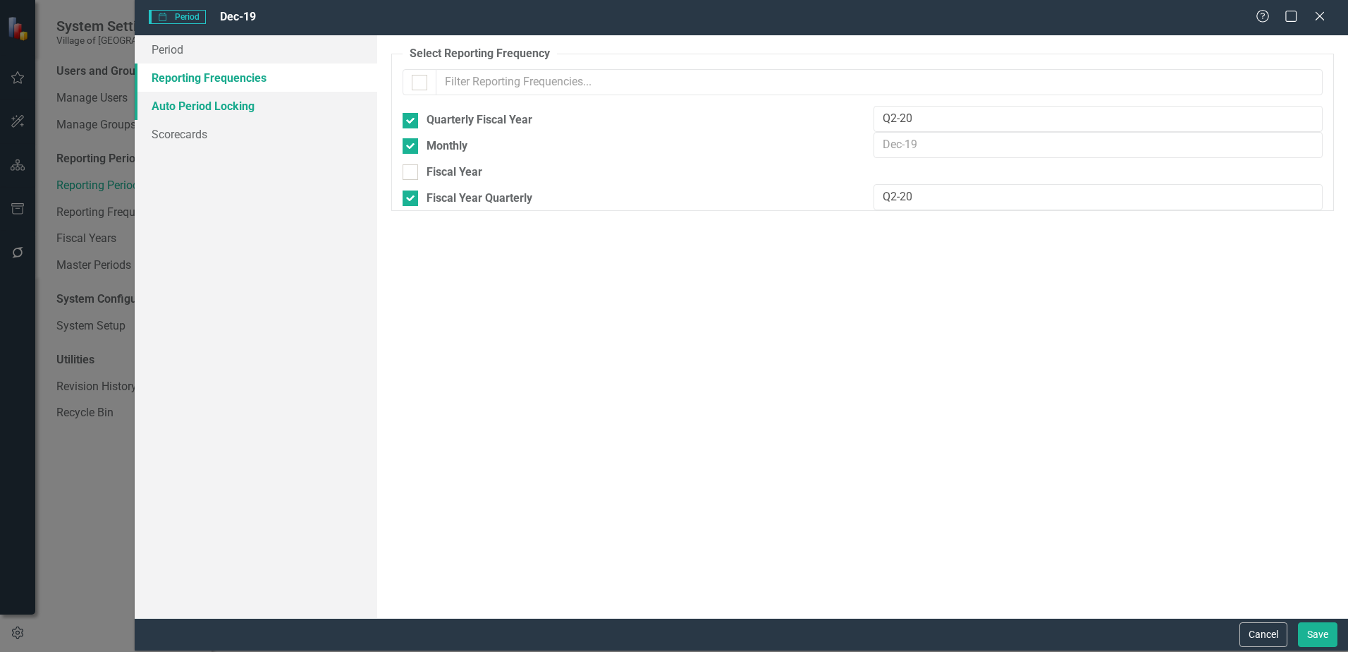
click at [202, 102] on link "Auto Period Locking" at bounding box center [256, 106] width 243 height 28
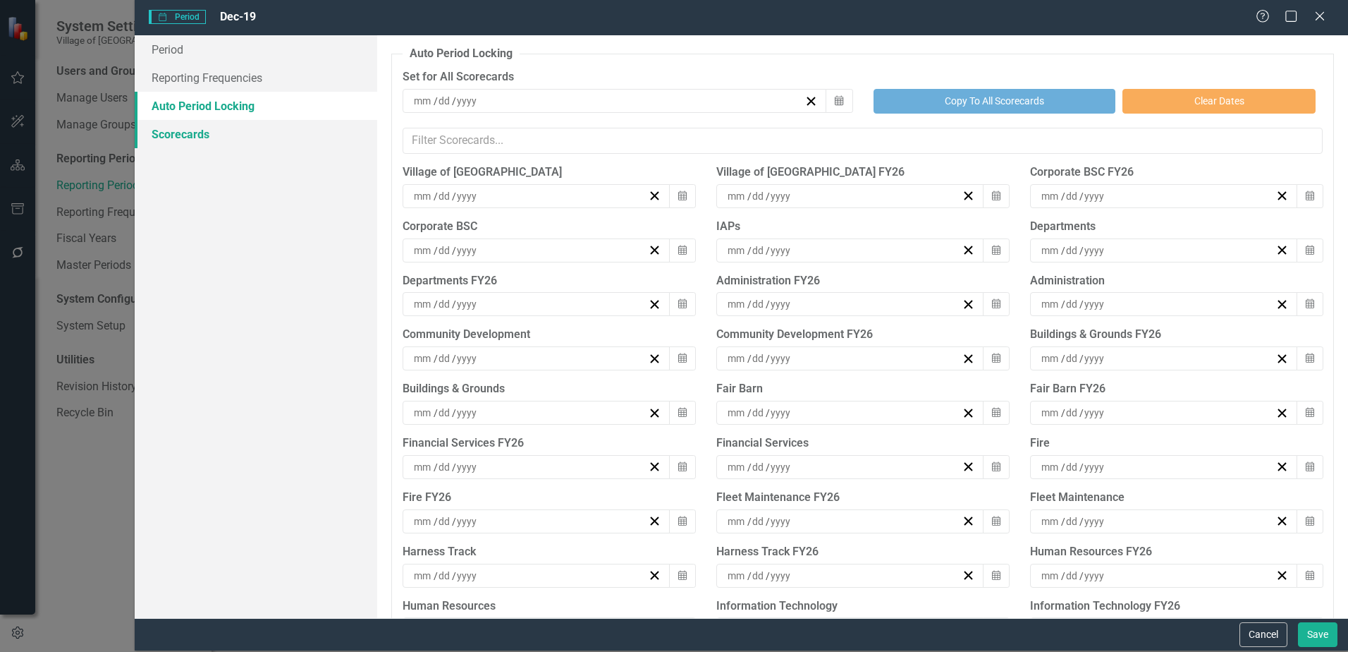
click at [195, 132] on link "Scorecards" at bounding box center [256, 134] width 243 height 28
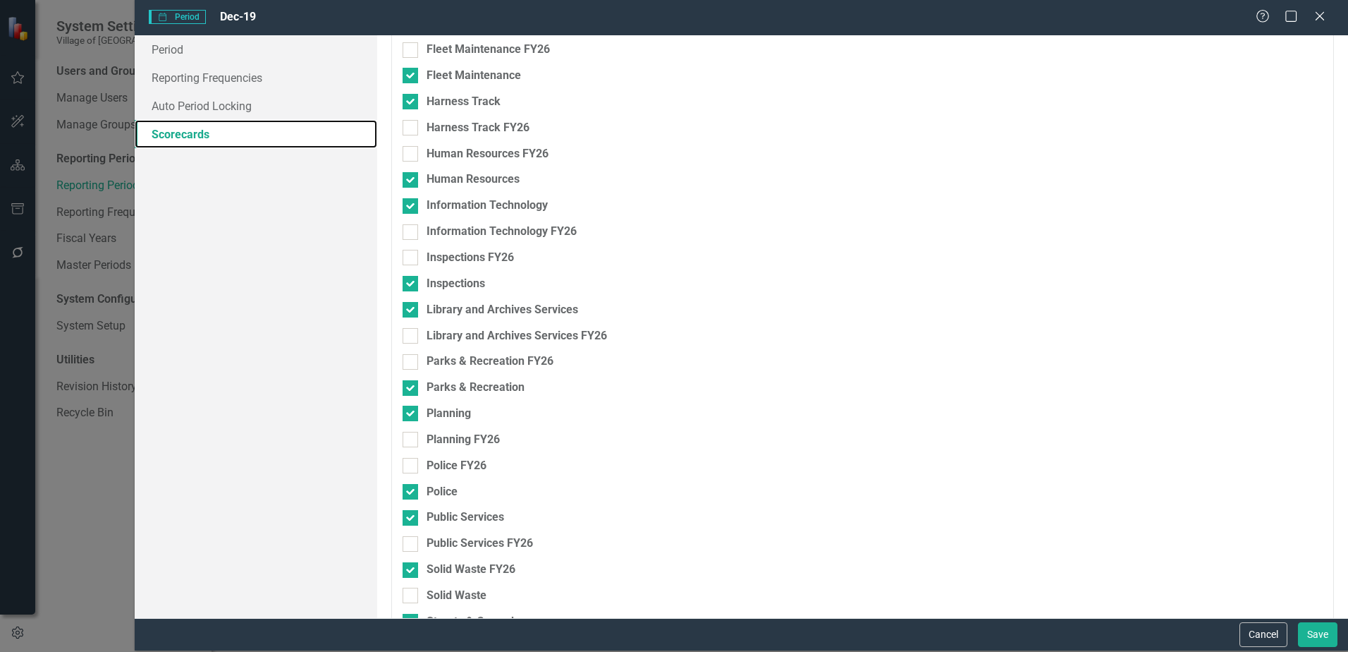
scroll to position [649, 0]
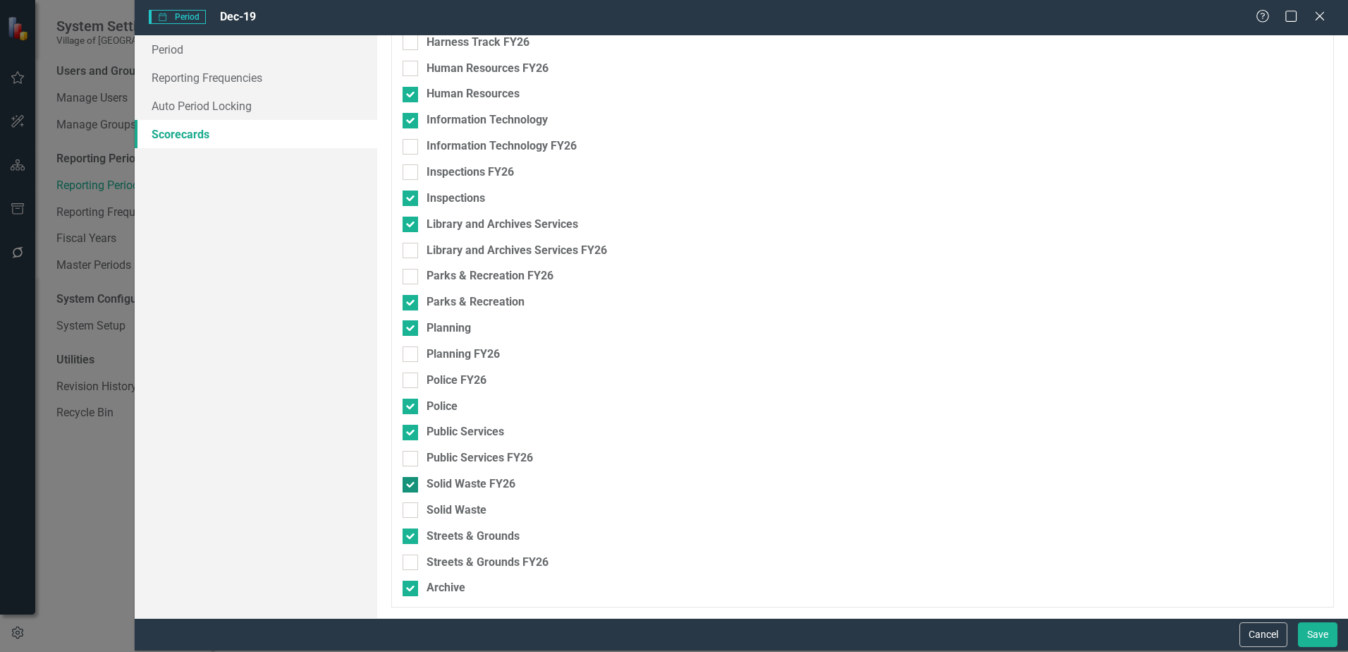
click at [454, 483] on div "Solid Waste FY26" at bounding box center [471, 484] width 89 height 16
click at [412, 483] on input "Solid Waste FY26" at bounding box center [407, 481] width 9 height 9
checkbox input "false"
click at [445, 512] on div "Solid Waste" at bounding box center [457, 510] width 60 height 16
click at [412, 511] on input "Solid Waste" at bounding box center [407, 506] width 9 height 9
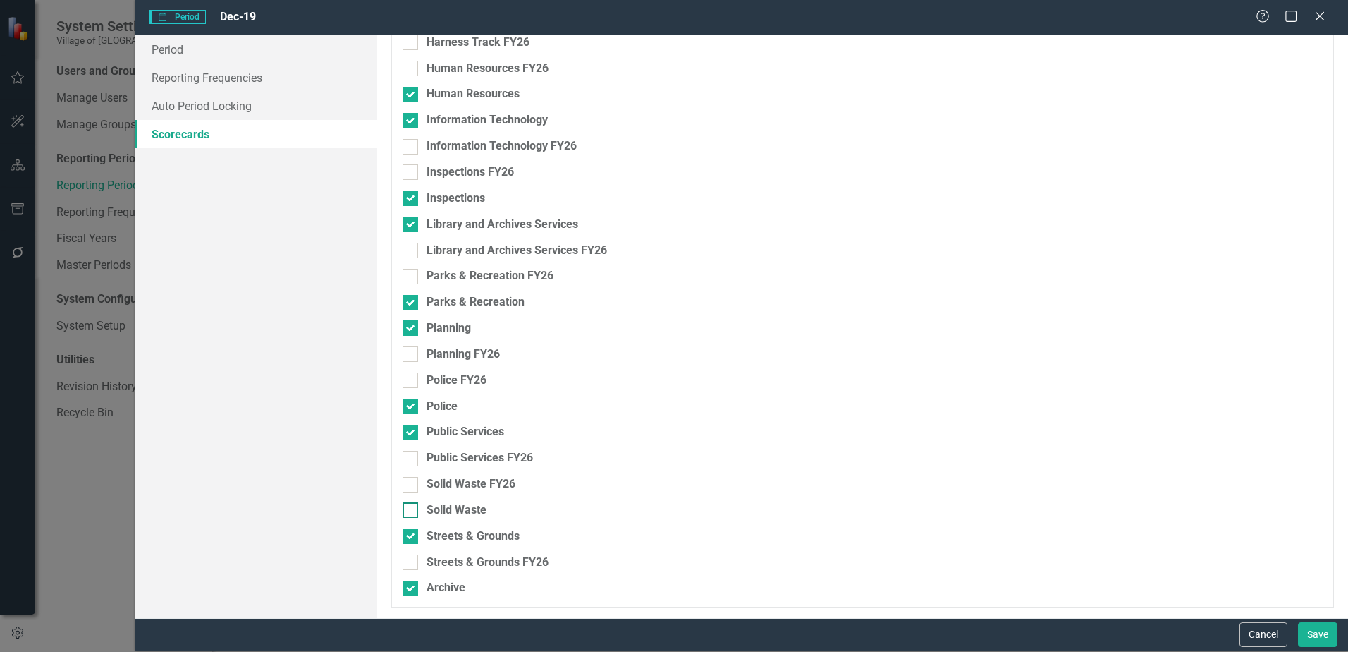
checkbox input "true"
click at [1321, 633] on button "Save" at bounding box center [1317, 634] width 39 height 25
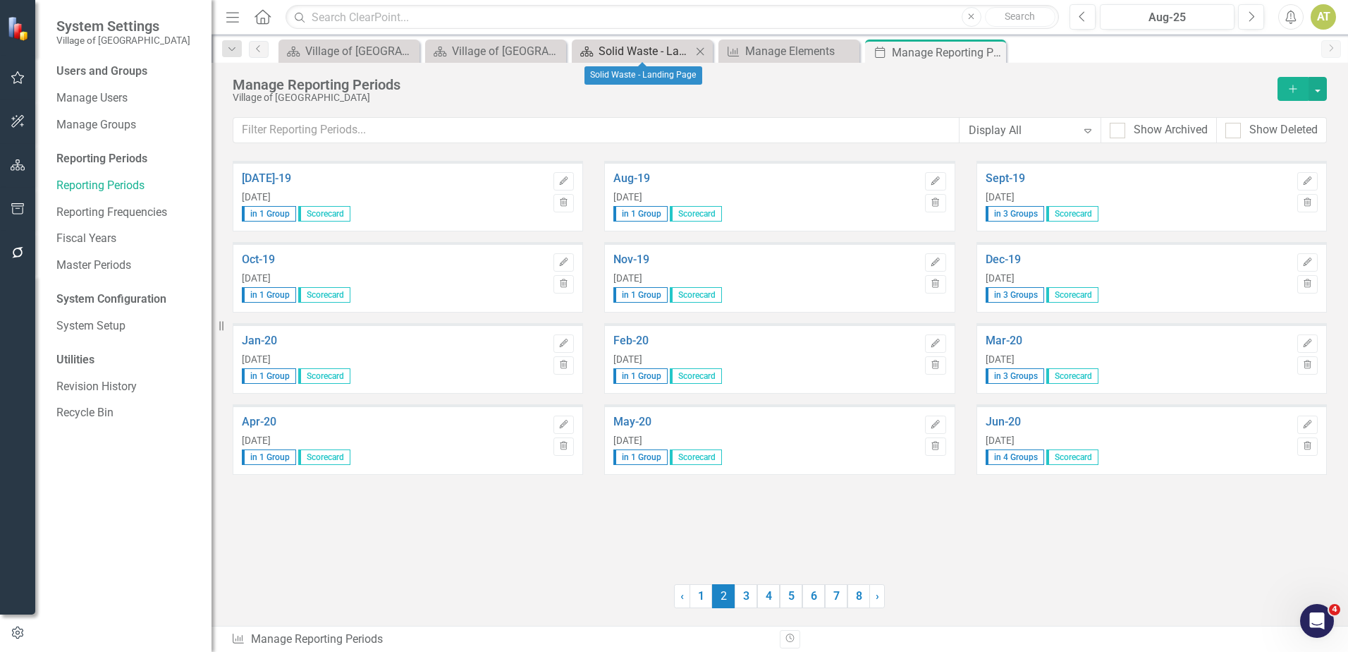
click at [645, 54] on div "Solid Waste - Landing Page" at bounding box center [645, 51] width 93 height 18
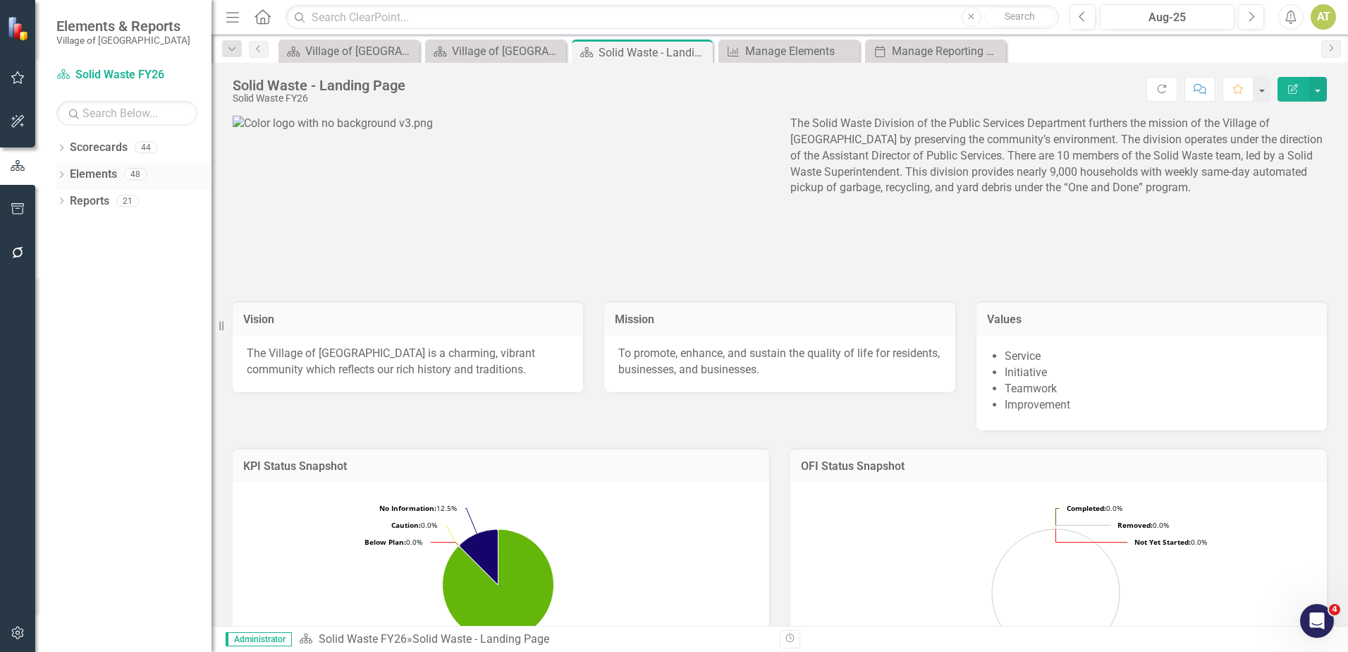
click at [63, 174] on icon at bounding box center [62, 174] width 4 height 6
click at [148, 231] on div "44" at bounding box center [138, 227] width 23 height 12
click at [113, 236] on link "KPI KPIs" at bounding box center [98, 228] width 42 height 16
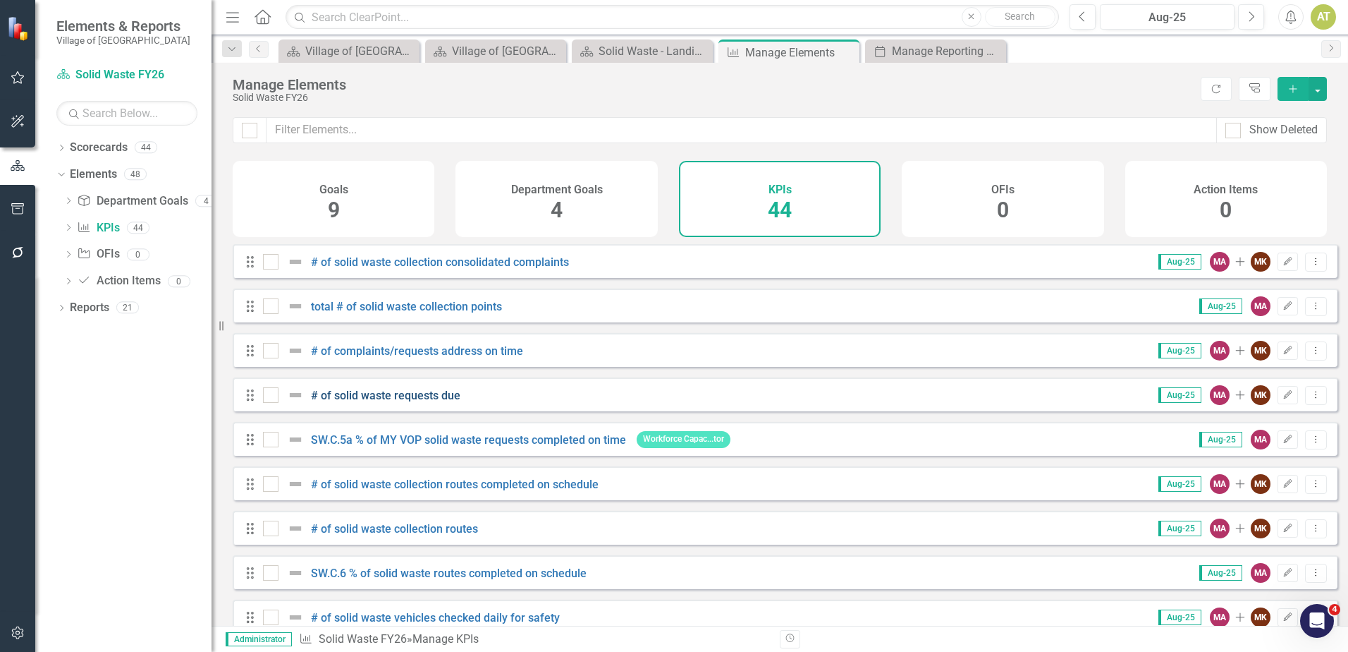
click at [399, 399] on link "# of solid waste requests due" at bounding box center [385, 395] width 149 height 13
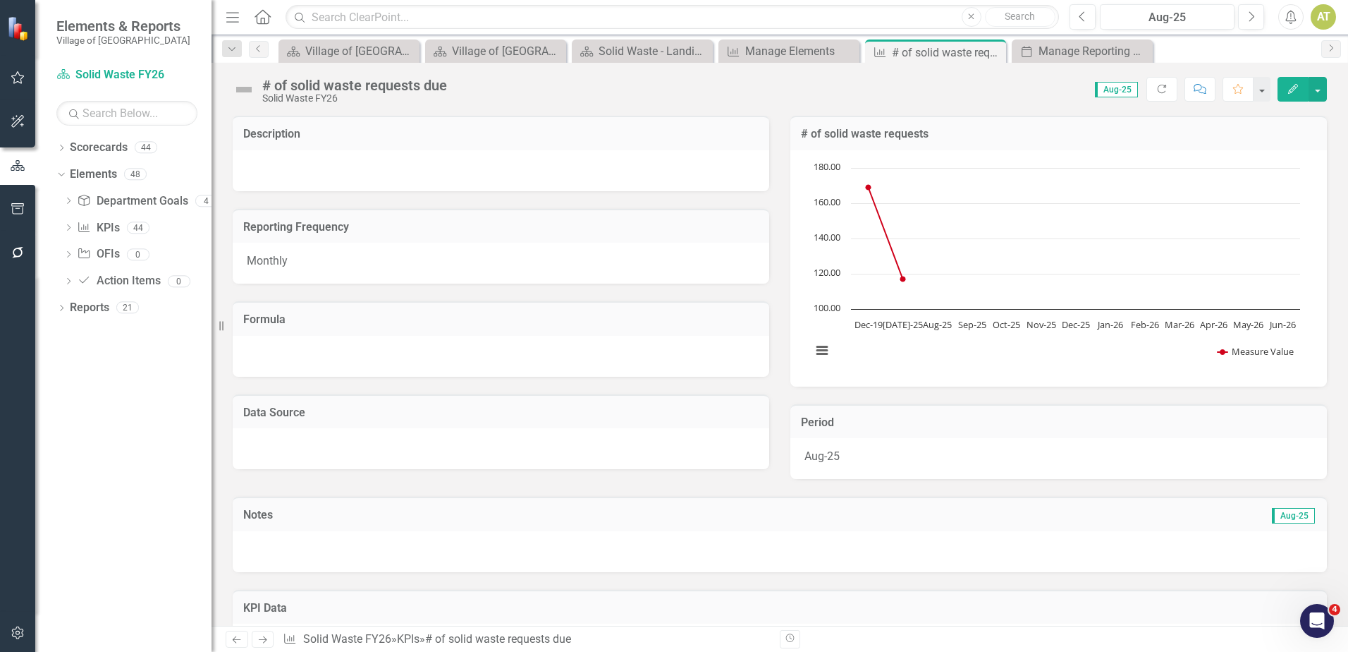
scroll to position [271, 0]
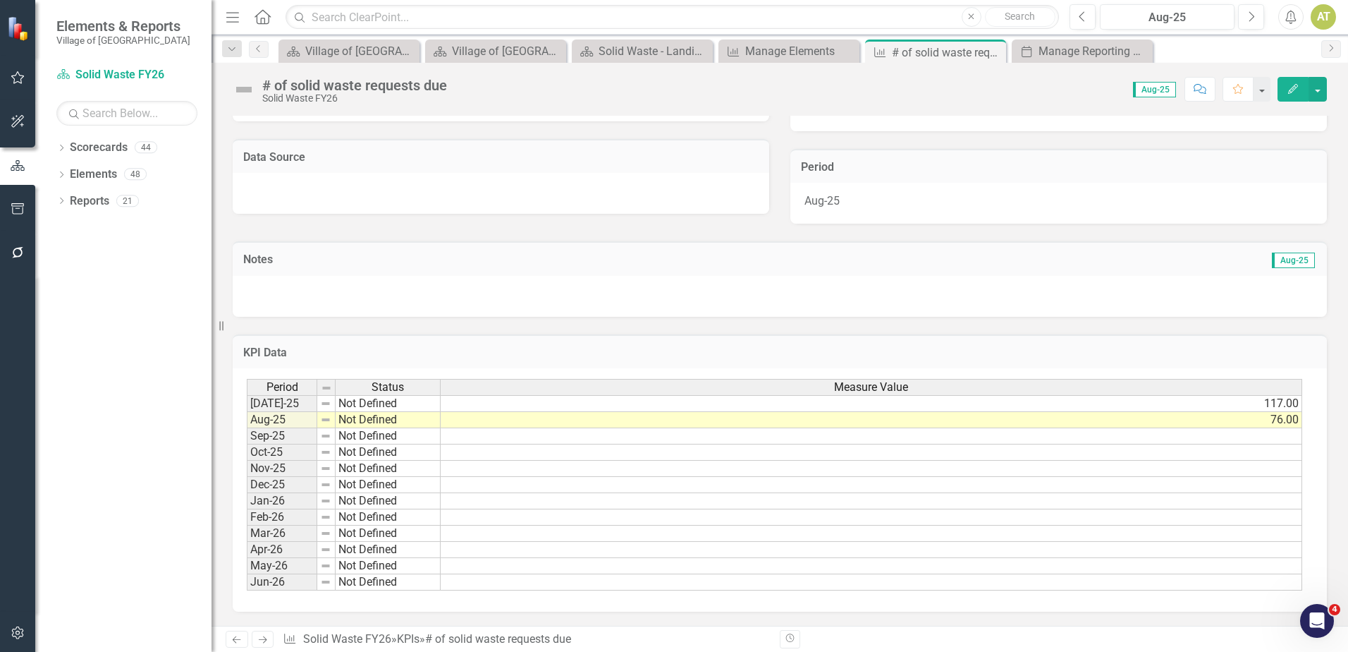
click at [283, 407] on td "[DATE]-25" at bounding box center [282, 403] width 71 height 17
click at [279, 417] on td "Aug-25" at bounding box center [282, 420] width 71 height 16
click at [280, 432] on td "Sep-25" at bounding box center [282, 436] width 71 height 16
click at [275, 448] on td "Oct-25" at bounding box center [282, 452] width 71 height 16
click at [274, 465] on td "Nov-25" at bounding box center [282, 468] width 71 height 16
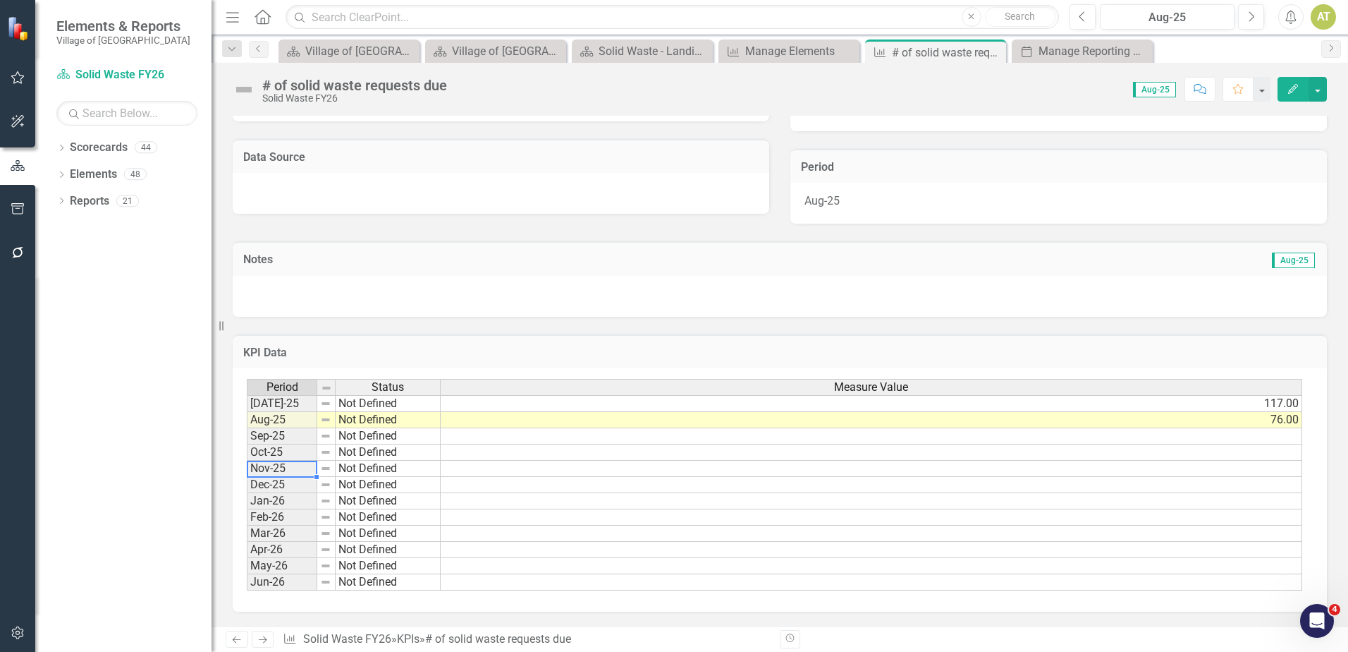
click at [273, 482] on td "Dec-25" at bounding box center [282, 485] width 71 height 16
click at [274, 502] on td "Jan-26" at bounding box center [282, 501] width 71 height 16
click at [272, 513] on td "Feb-26" at bounding box center [282, 517] width 71 height 16
click at [266, 532] on td "Mar-26" at bounding box center [282, 533] width 71 height 16
click at [264, 551] on td "Apr-26" at bounding box center [282, 550] width 71 height 16
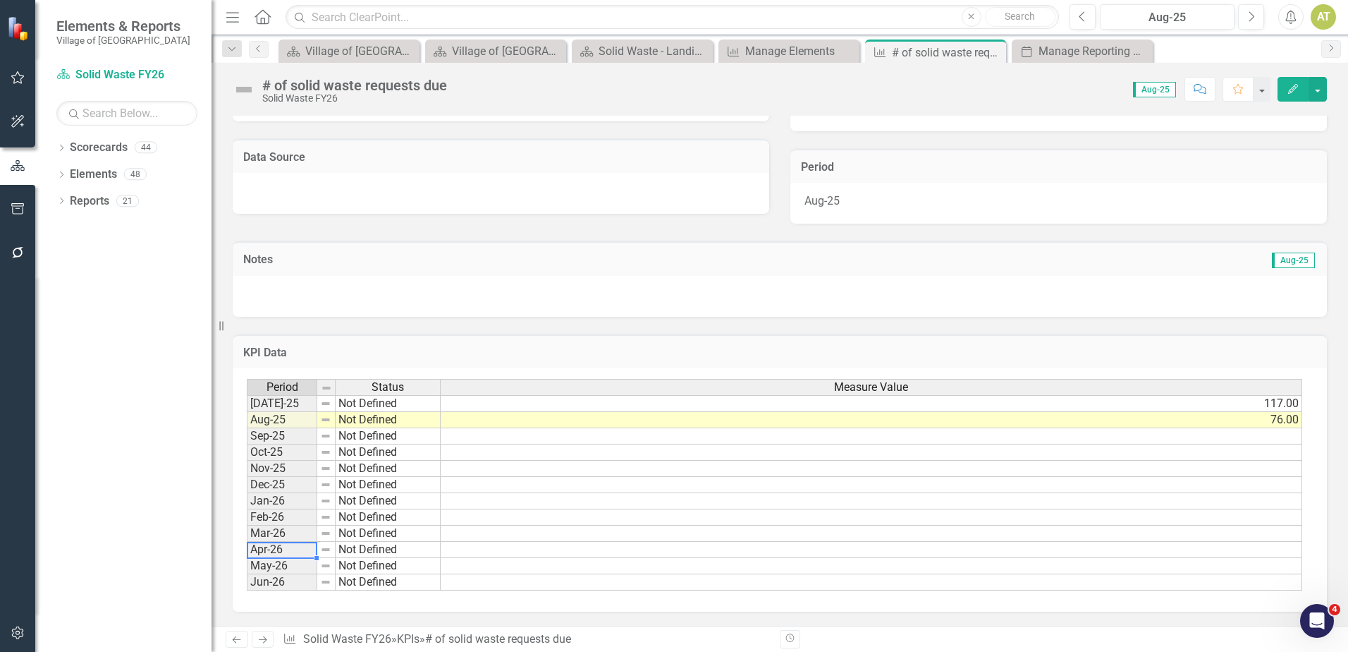
drag, startPoint x: 264, startPoint y: 571, endPoint x: 265, endPoint y: 578, distance: 7.1
click at [265, 571] on td "May-26" at bounding box center [282, 566] width 71 height 16
click at [267, 584] on td "Jun-26" at bounding box center [282, 582] width 71 height 16
click at [458, 352] on h3 "KPI Data" at bounding box center [779, 352] width 1073 height 13
click at [299, 405] on td "[DATE]-25" at bounding box center [282, 403] width 71 height 17
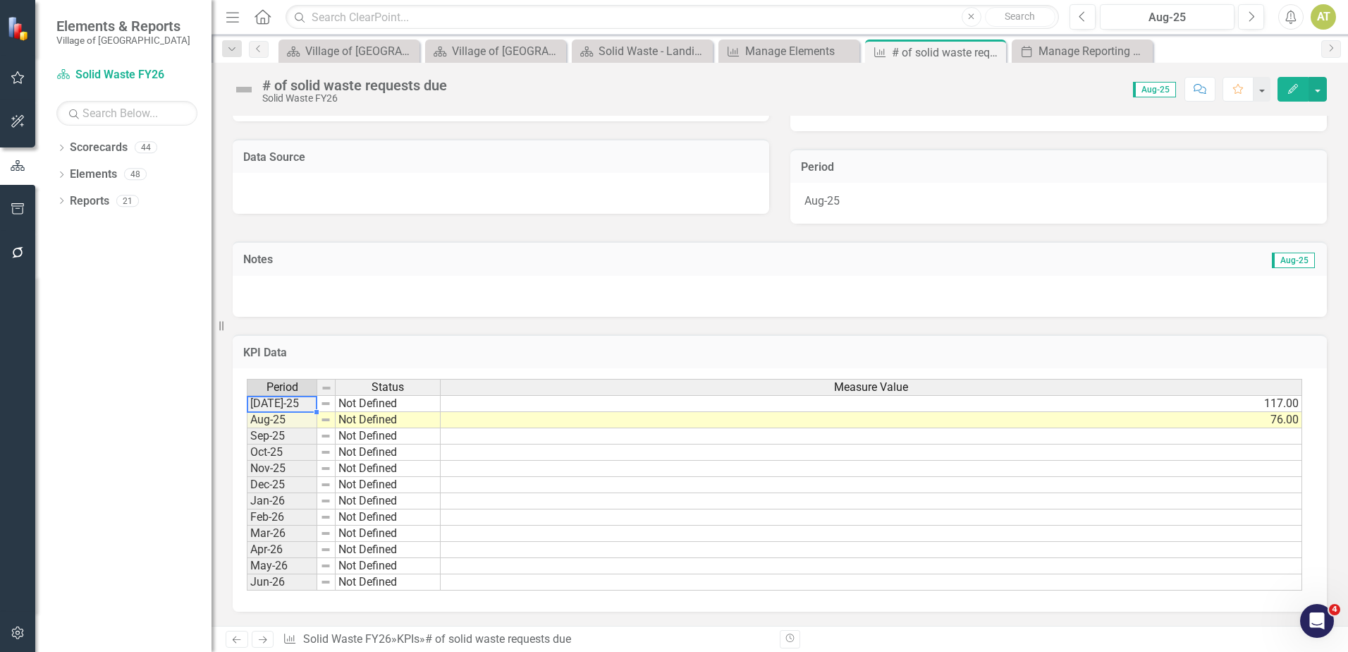
click at [297, 425] on td "Aug-25" at bounding box center [282, 420] width 71 height 16
click at [291, 436] on td "Sep-25" at bounding box center [282, 436] width 71 height 16
click at [288, 456] on td "Oct-25" at bounding box center [282, 452] width 71 height 16
click at [287, 470] on td "Nov-25" at bounding box center [282, 468] width 71 height 16
click at [281, 486] on td "Dec-25" at bounding box center [282, 485] width 71 height 16
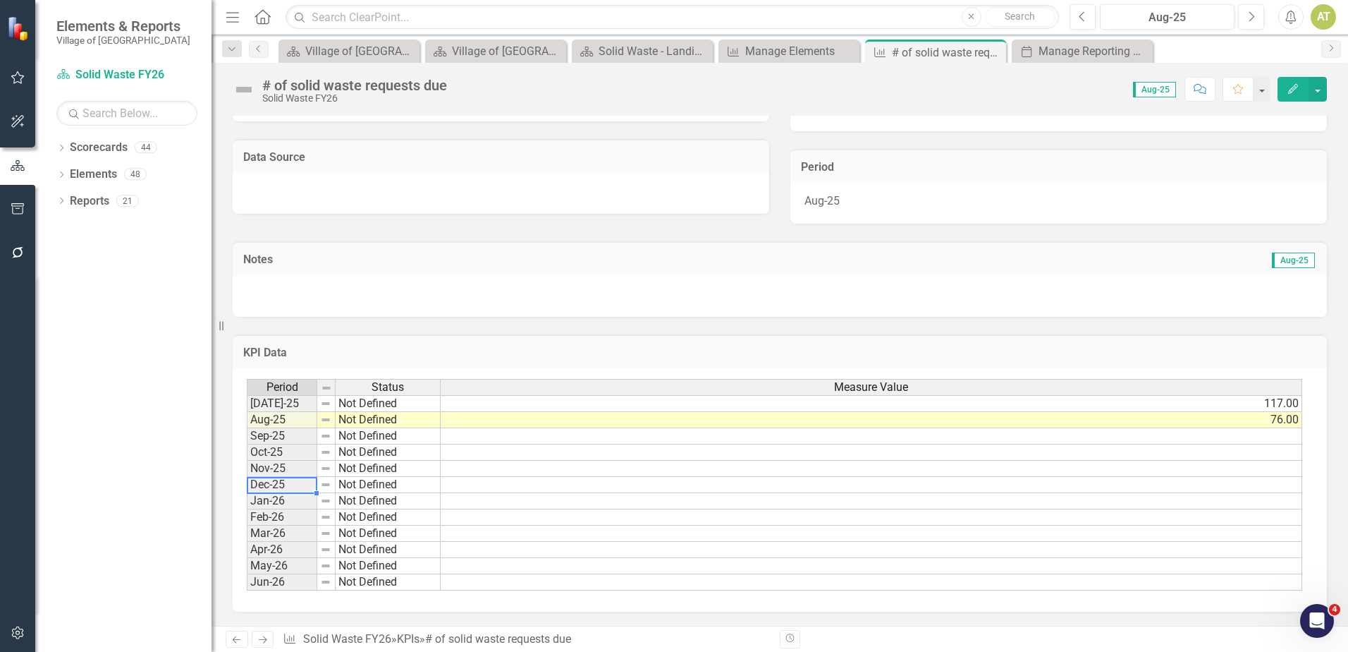
click at [281, 503] on td "Jan-26" at bounding box center [282, 501] width 71 height 16
click at [277, 520] on td "Feb-26" at bounding box center [282, 517] width 71 height 16
click at [247, 541] on div "Period Status Jul-25 Not Defined Aug-25 Not Defined Sep-25 Not Defined Oct-25 N…" at bounding box center [247, 485] width 0 height 212
drag, startPoint x: 267, startPoint y: 556, endPoint x: 272, endPoint y: 563, distance: 8.0
click at [247, 557] on div "Period Status Jul-25 Not Defined Aug-25 Not Defined Sep-25 Not Defined Oct-25 N…" at bounding box center [247, 485] width 0 height 212
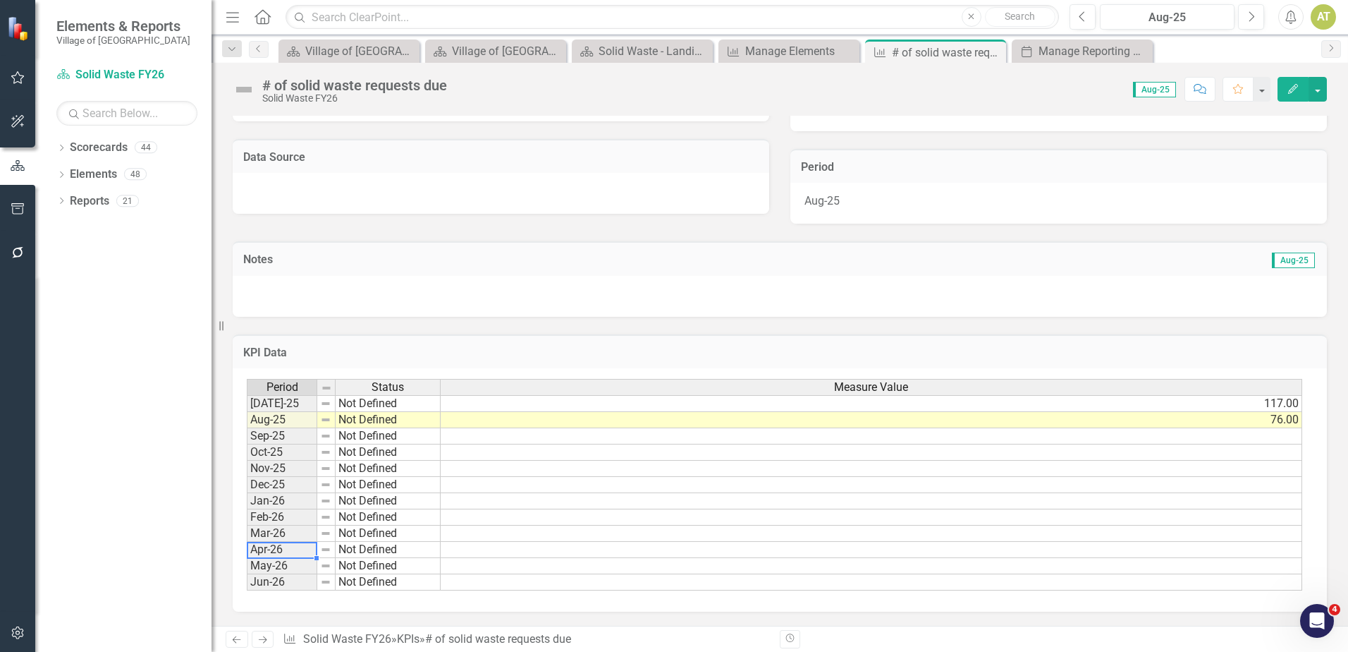
drag, startPoint x: 272, startPoint y: 565, endPoint x: 267, endPoint y: 575, distance: 11.7
click at [272, 566] on td "May-26" at bounding box center [282, 566] width 71 height 16
click at [267, 577] on td "Jun-26" at bounding box center [282, 582] width 71 height 16
click at [23, 633] on icon "button" at bounding box center [18, 632] width 15 height 11
